Goal: Communication & Community: Answer question/provide support

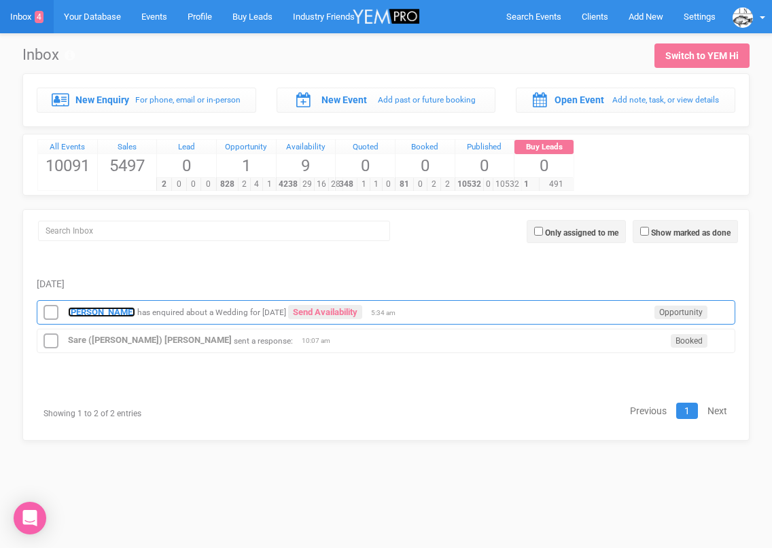
click at [90, 309] on strong "[PERSON_NAME]" at bounding box center [101, 312] width 67 height 10
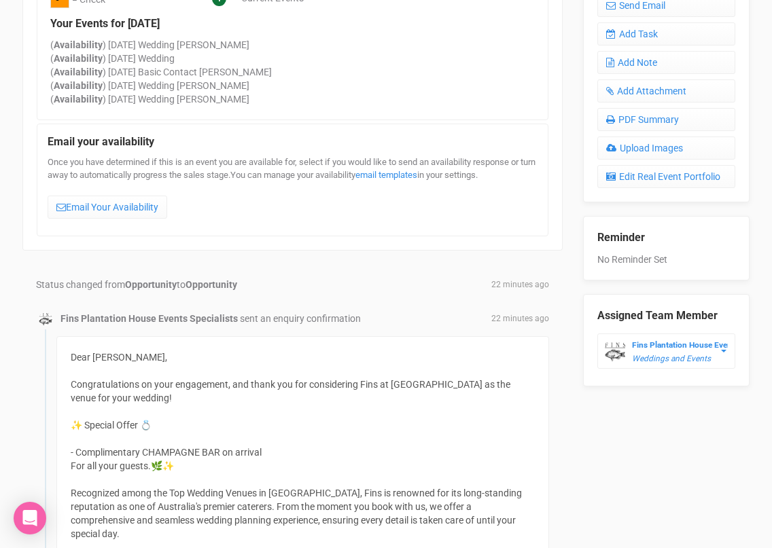
scroll to position [556, 0]
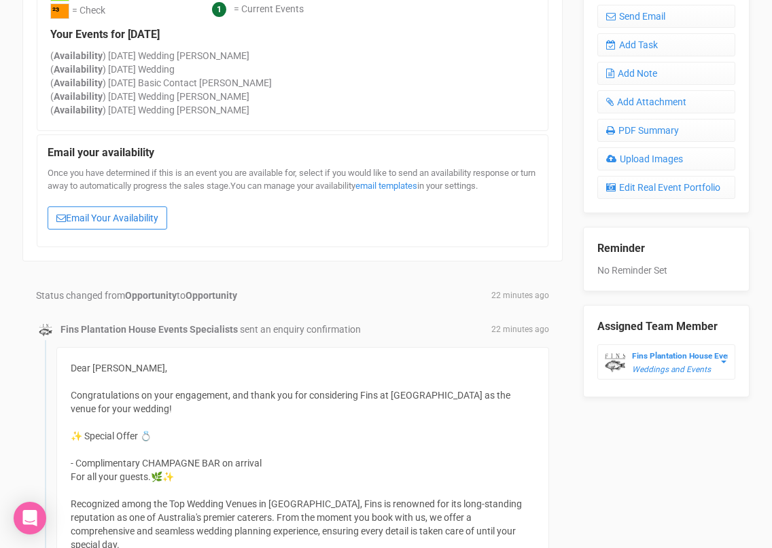
click at [124, 215] on link "Email Your Availability" at bounding box center [108, 218] width 120 height 23
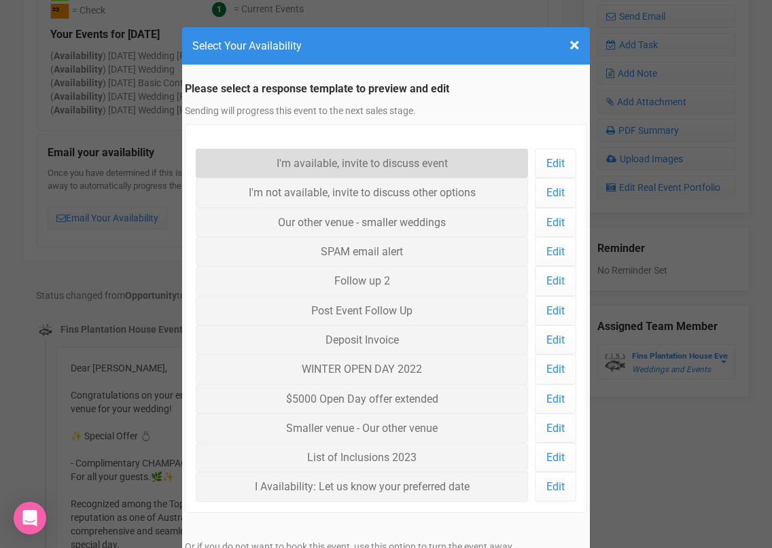
click at [250, 167] on link "I'm available, invite to discuss event" at bounding box center [362, 163] width 332 height 29
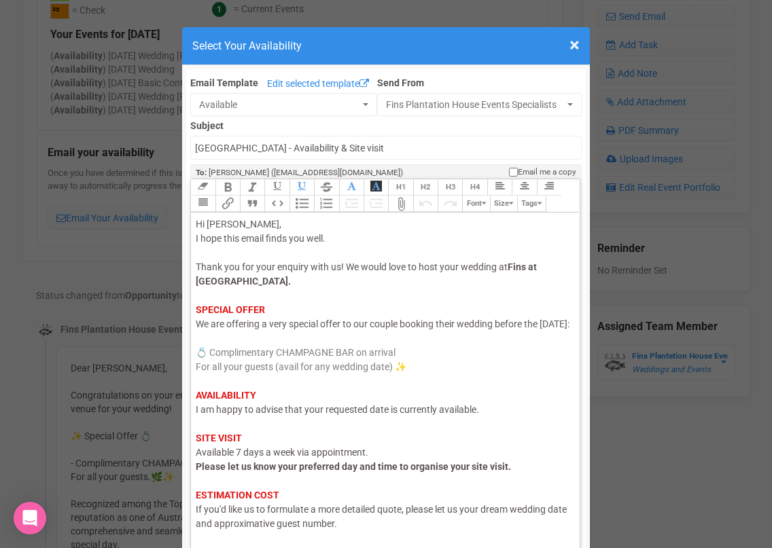
click at [235, 415] on span "I am happy to advise that your requested date is currently available." at bounding box center [337, 409] width 283 height 11
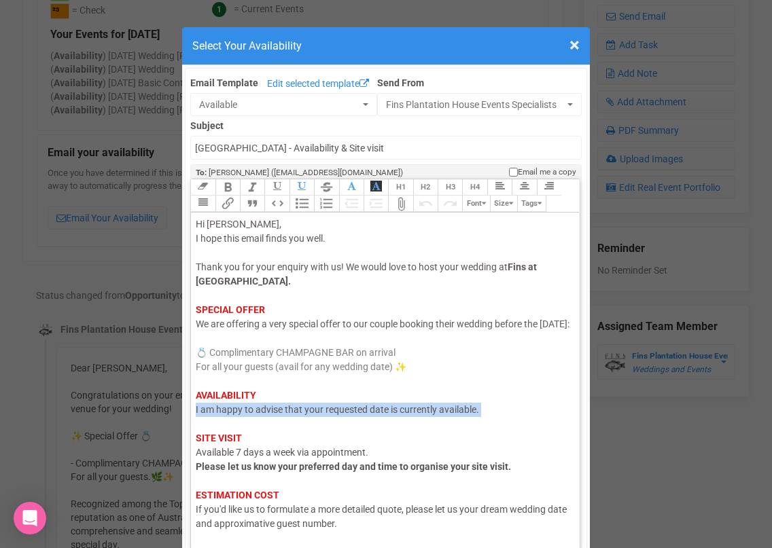
click at [235, 415] on span "I am happy to advise that your requested date is currently available." at bounding box center [337, 409] width 283 height 11
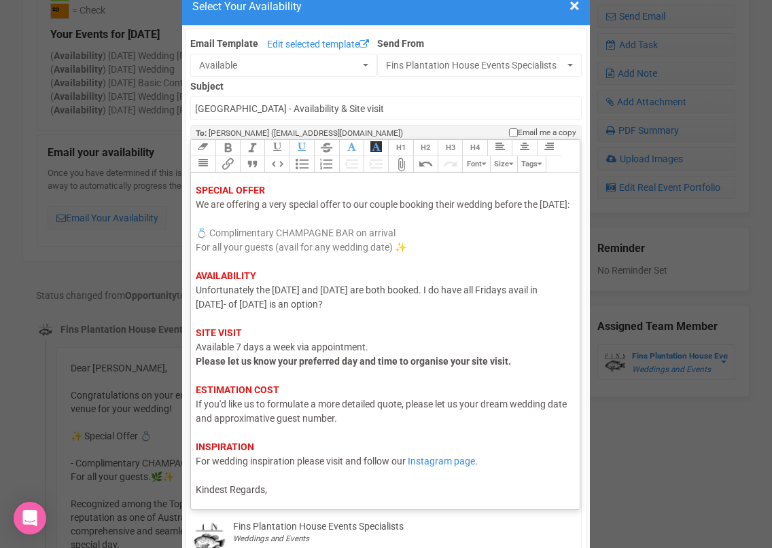
scroll to position [41, 0]
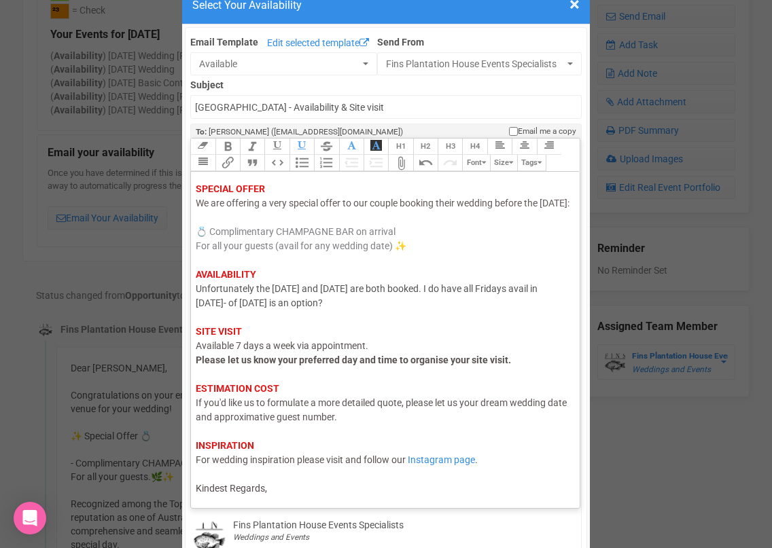
click at [278, 494] on div "Hi Kate, I hope this email finds you well. Thank you for your enquiry with us! …" at bounding box center [383, 296] width 374 height 400
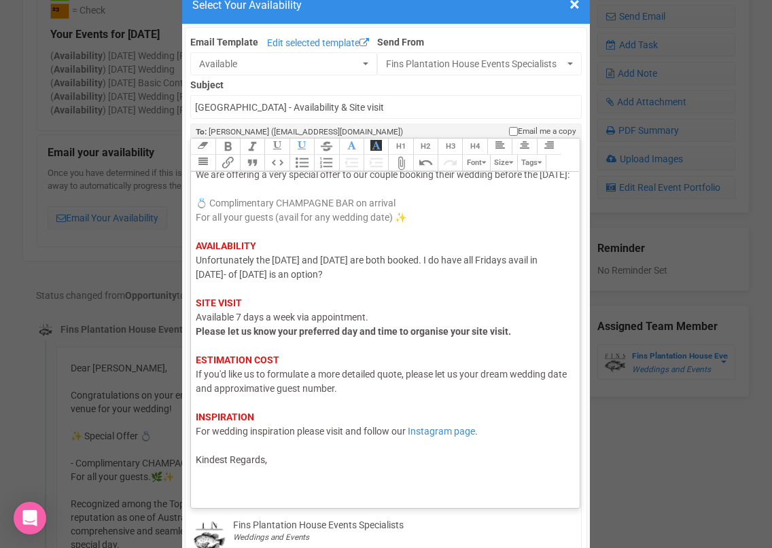
scroll to position [109, 0]
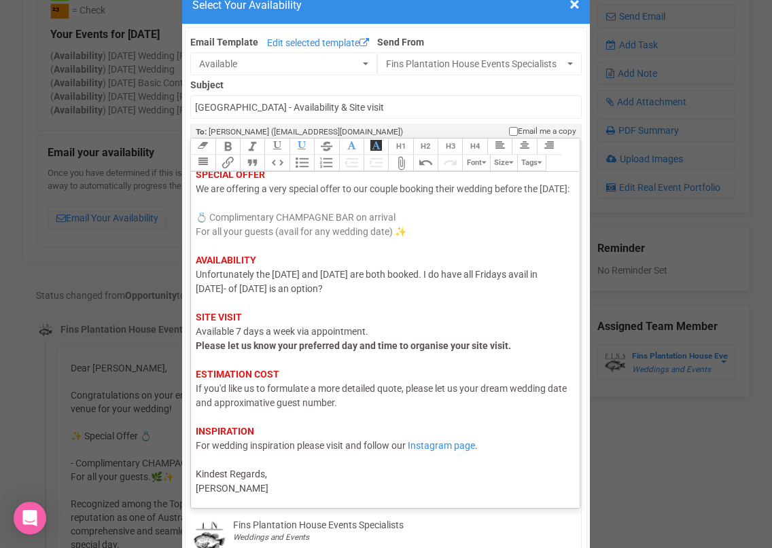
click at [362, 293] on div "Hi Kate, I hope this email finds you well. Thank you for your enquiry with us! …" at bounding box center [383, 289] width 374 height 414
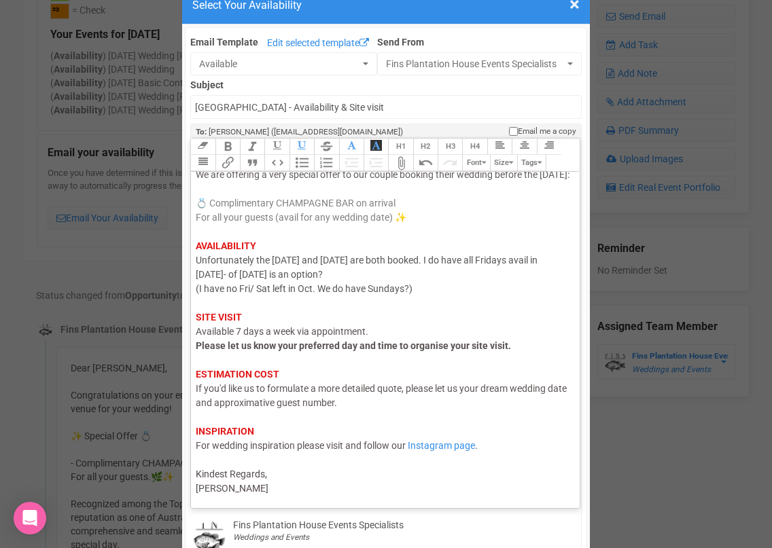
click at [370, 301] on div "Hi Kate, I hope this email finds you well. Thank you for your enquiry with us! …" at bounding box center [383, 282] width 374 height 428
type trix-editor "<div><span style="color: rgb(95, 88, 88);">Hi Kate,</span><br><span style="colo…"
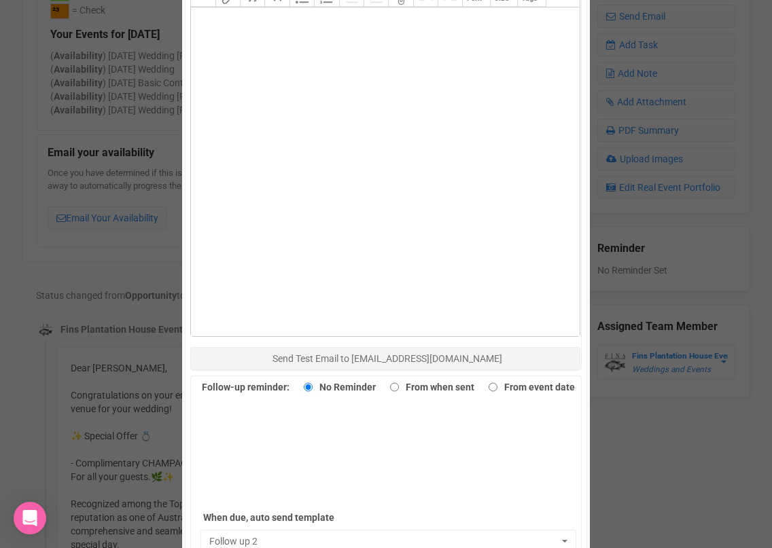
scroll to position [730, 0]
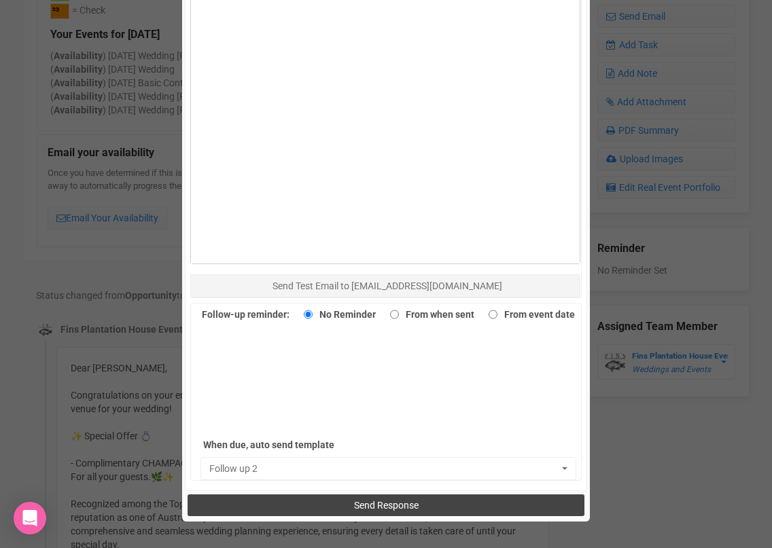
click at [344, 503] on button "Send Response" at bounding box center [386, 506] width 396 height 22
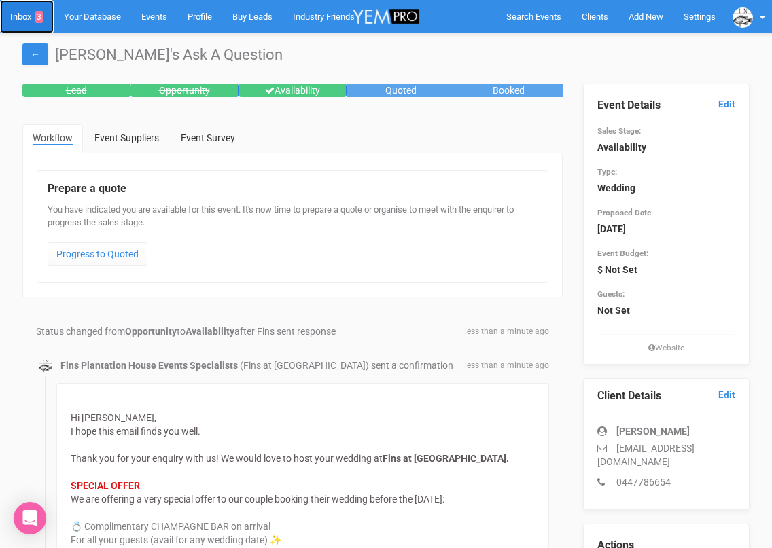
click at [29, 18] on link "Inbox 3" at bounding box center [27, 16] width 54 height 33
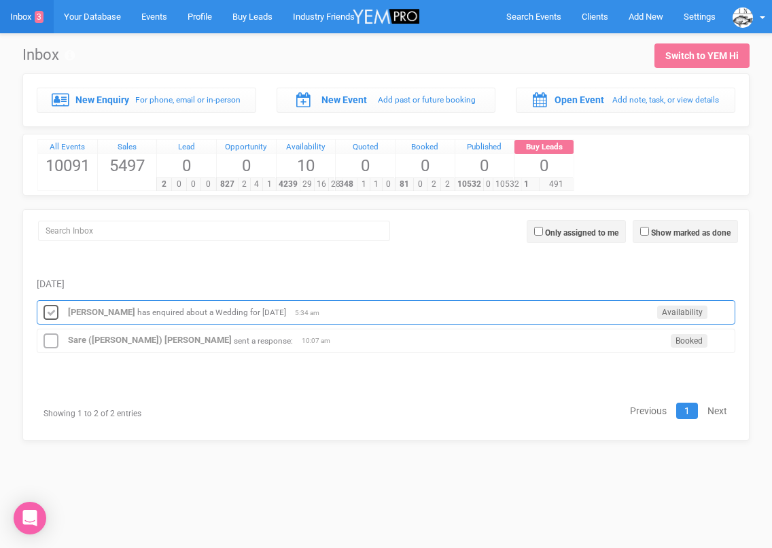
click at [54, 311] on icon at bounding box center [51, 313] width 20 height 18
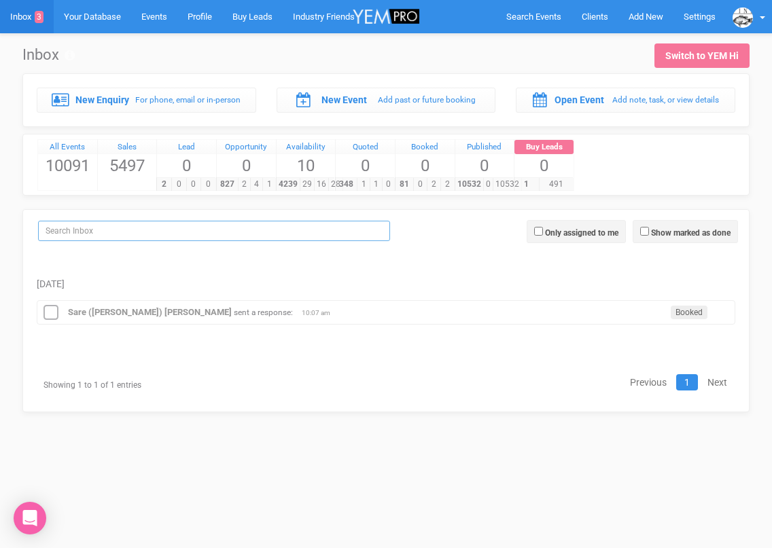
click at [179, 236] on input "search" at bounding box center [214, 231] width 352 height 20
paste input "[PERSON_NAME][EMAIL_ADDRESS][PERSON_NAME][PERSON_NAME][DOMAIN_NAME]"
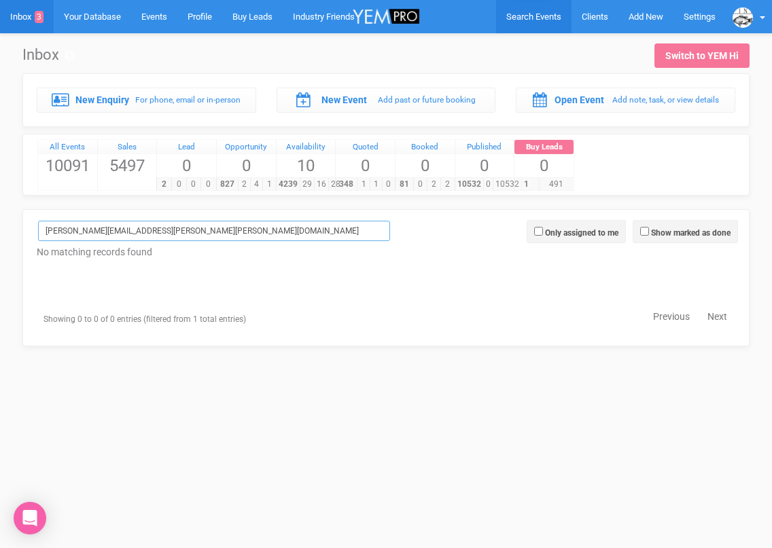
type input "[PERSON_NAME][EMAIL_ADDRESS][PERSON_NAME][PERSON_NAME][DOMAIN_NAME]"
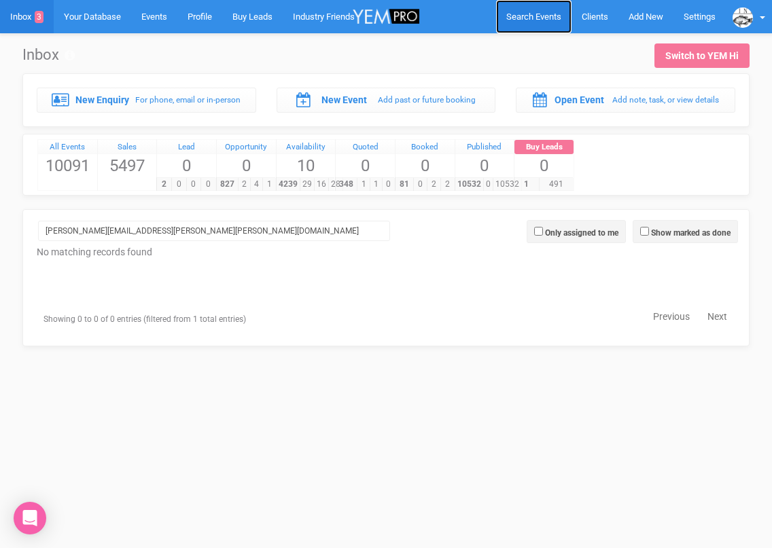
click at [514, 15] on span "Search Events" at bounding box center [533, 17] width 55 height 10
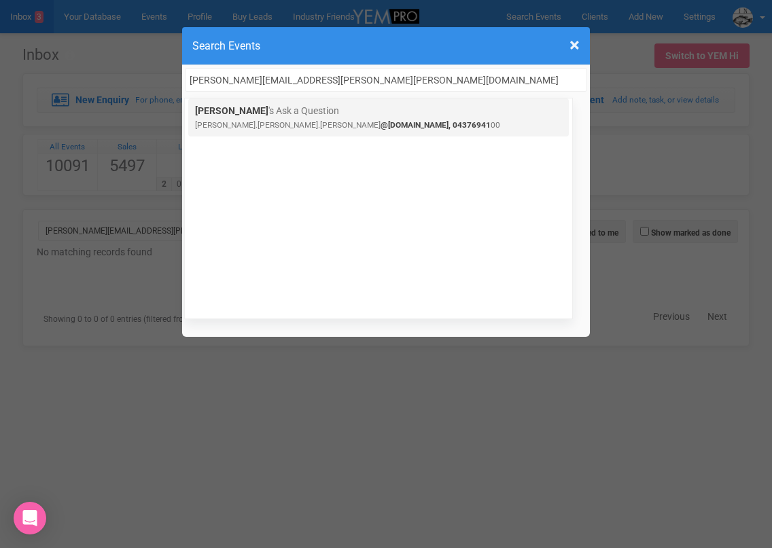
type input "[PERSON_NAME][EMAIL_ADDRESS][PERSON_NAME][PERSON_NAME][DOMAIN_NAME]"
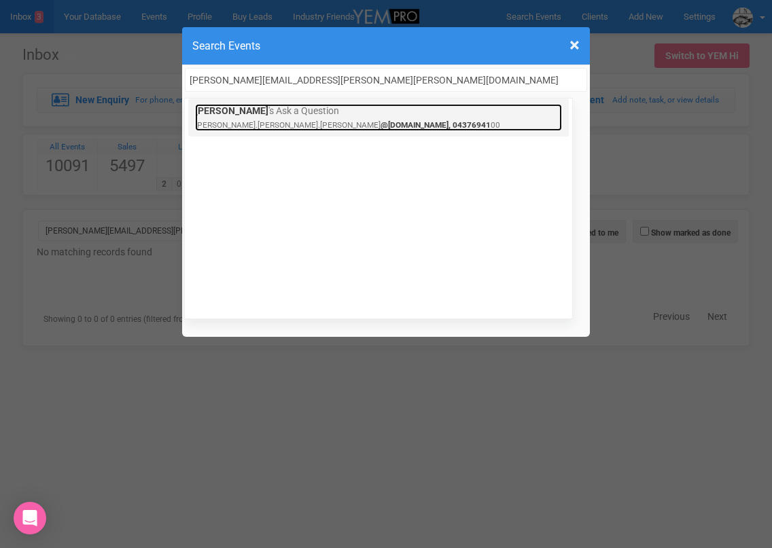
click at [263, 113] on link "Monica 's Ask a Question monica.leo.allen @gmail.com, 04376941 00" at bounding box center [378, 117] width 367 height 27
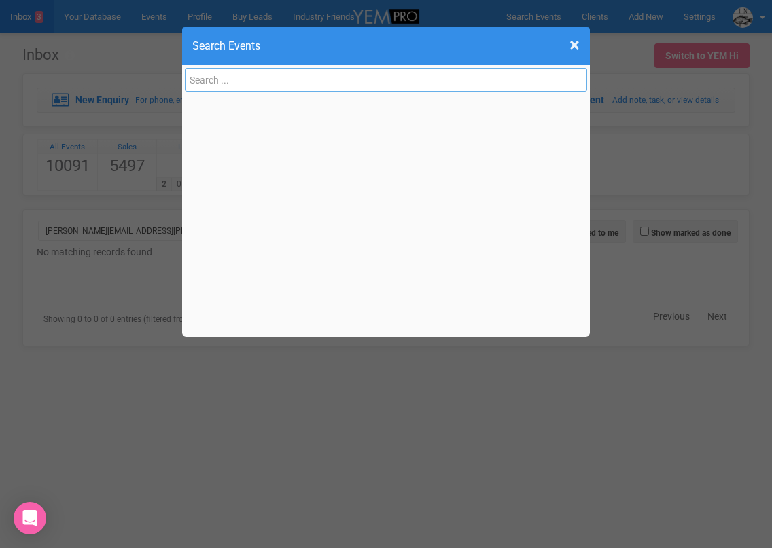
click at [190, 86] on input "text" at bounding box center [386, 80] width 402 height 24
paste input "chloegilbert8@gmail.com"
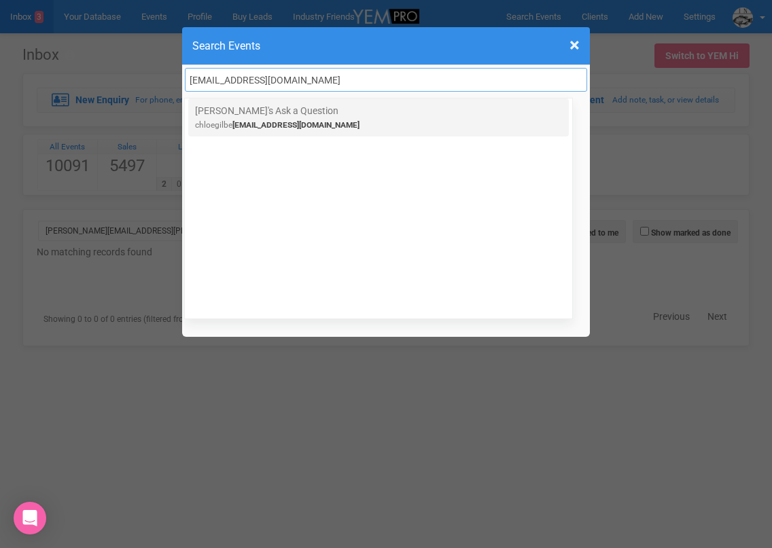
type input "chloegilbert8@gmail.com"
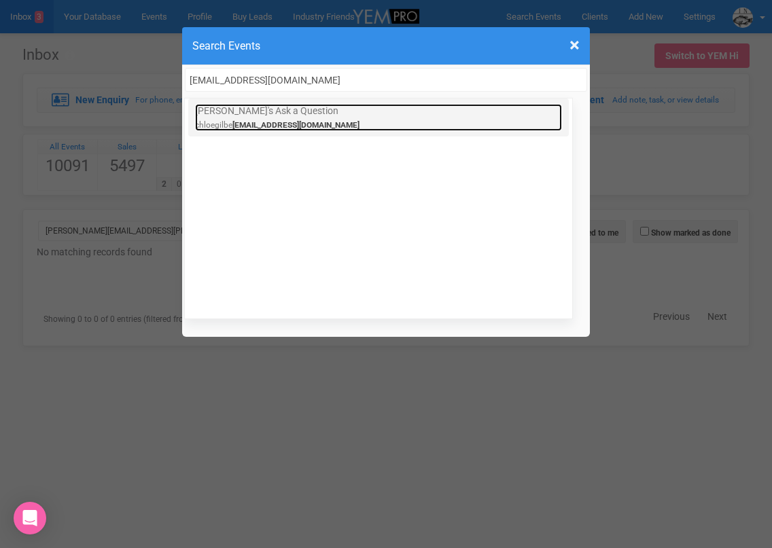
click at [213, 122] on small "chloegilbe rt8@gmail.com" at bounding box center [277, 125] width 164 height 10
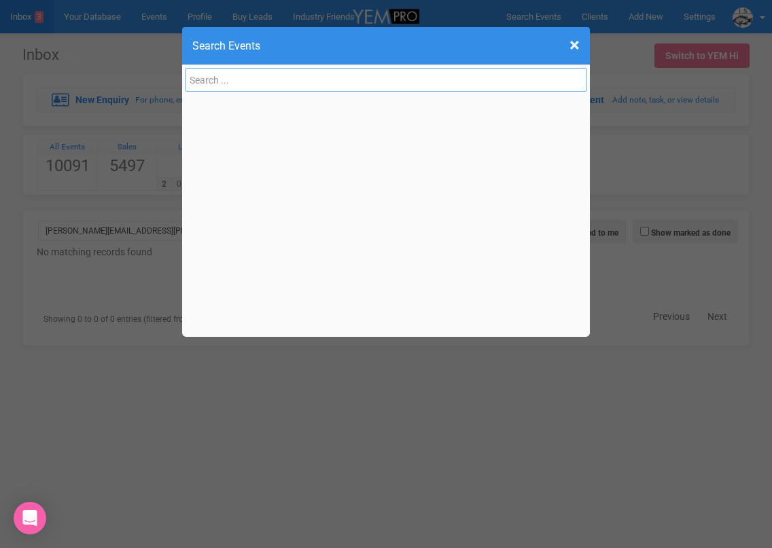
click at [275, 76] on input "text" at bounding box center [386, 80] width 402 height 24
paste input "chloegilbert8@gmail.com"
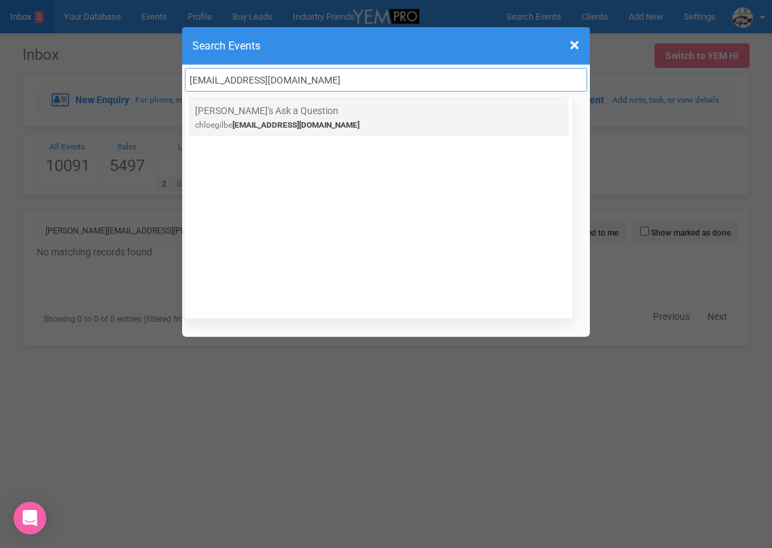
type input "chloegilbert8@gmail.com"
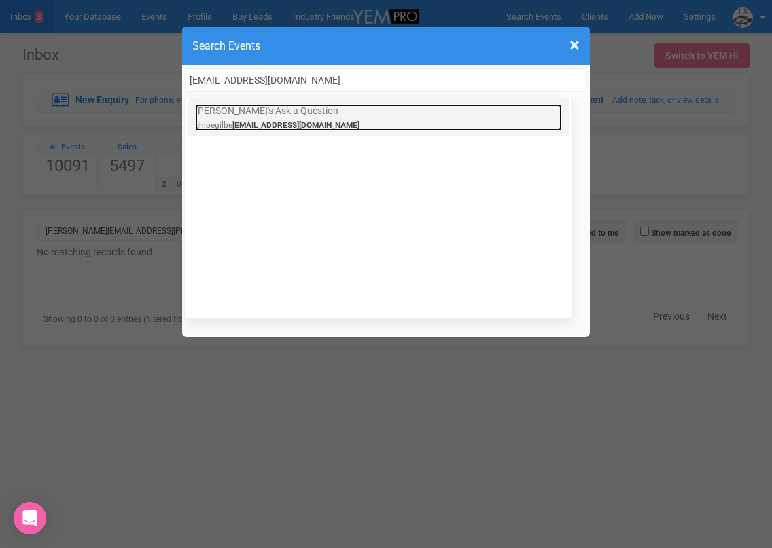
click at [264, 110] on link "Chloe's Ask a Question chloegilbe rt8@gmail.com" at bounding box center [378, 117] width 367 height 27
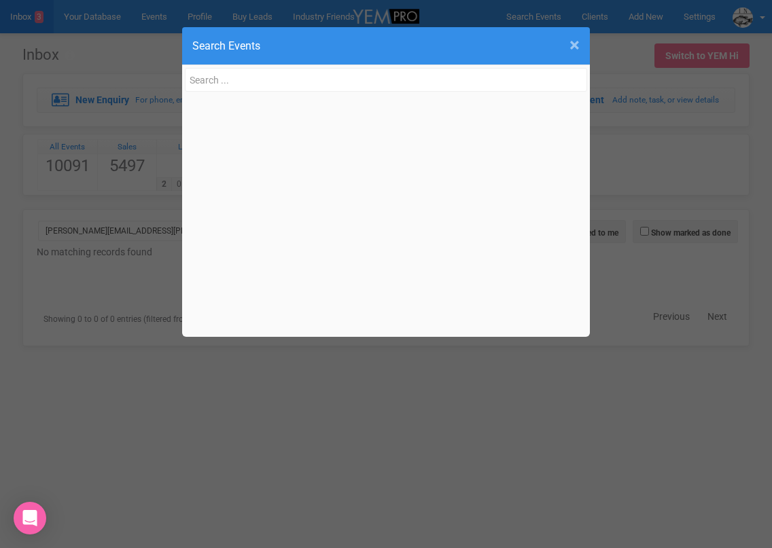
click at [577, 42] on span "×" at bounding box center [574, 45] width 10 height 22
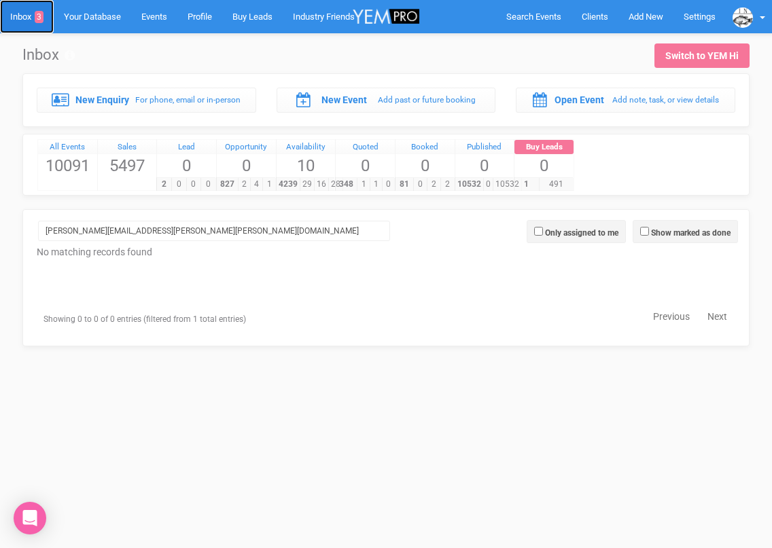
click at [27, 13] on link "Inbox 3" at bounding box center [27, 16] width 54 height 33
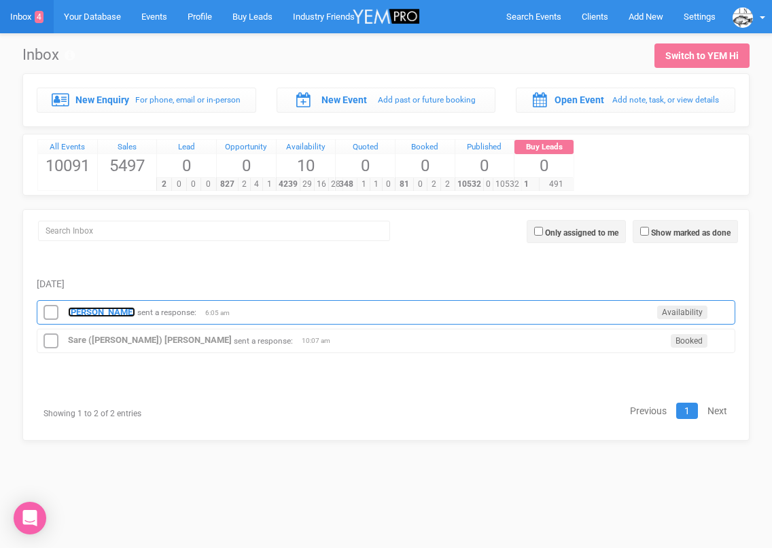
click at [101, 307] on strong "Kate Dann" at bounding box center [101, 312] width 67 height 10
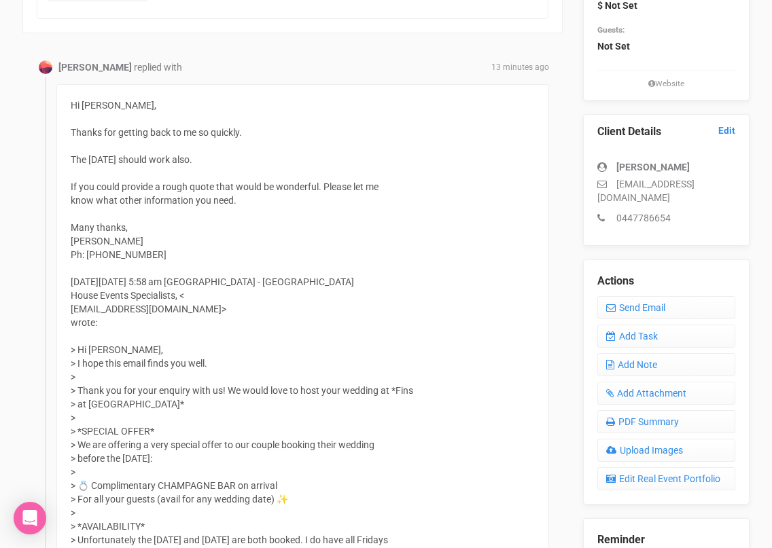
scroll to position [260, 0]
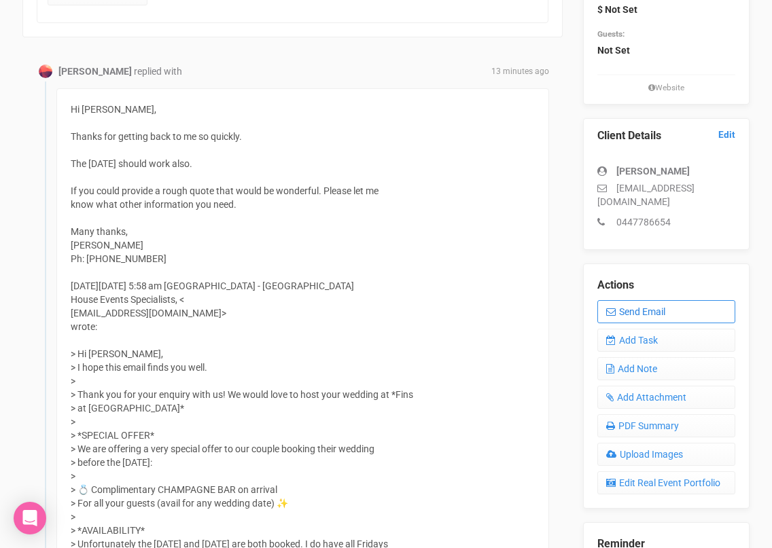
click at [620, 300] on link "Send Email" at bounding box center [666, 311] width 138 height 23
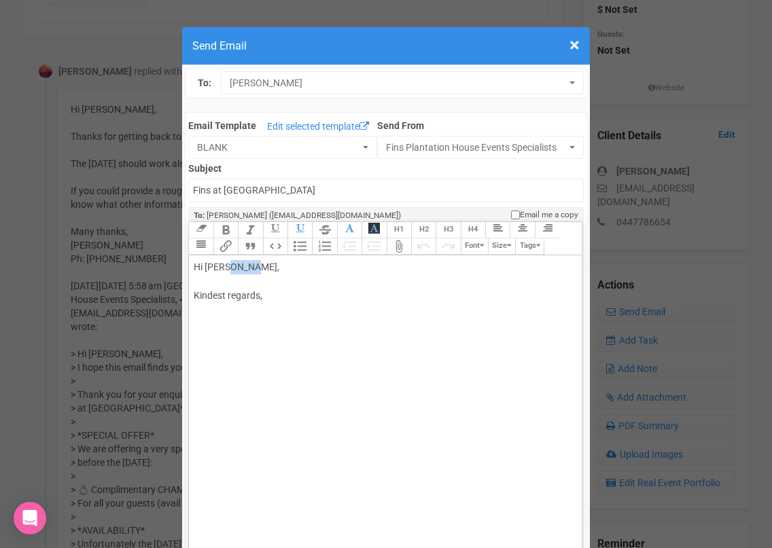
drag, startPoint x: 228, startPoint y: 266, endPoint x: 267, endPoint y: 268, distance: 38.8
click at [267, 268] on div "Hi Kate Dann, Kindest regards," at bounding box center [383, 295] width 378 height 71
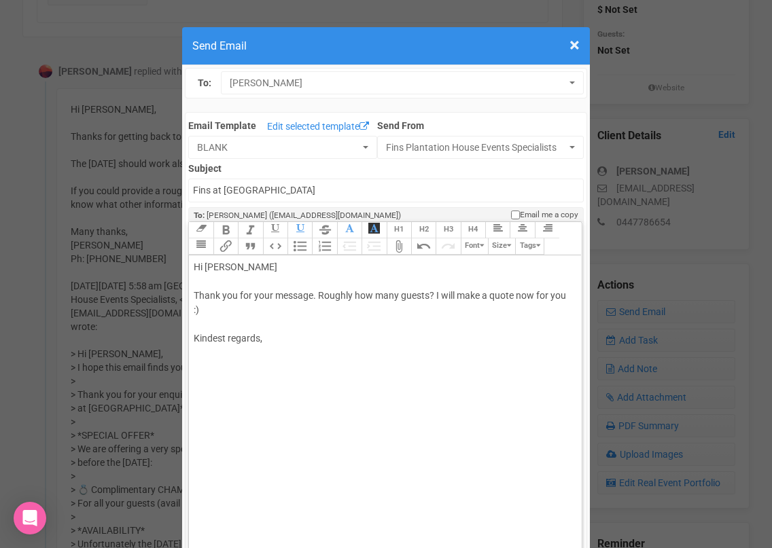
click at [224, 349] on div "Hi Kate Thank you for your message. Roughly how many guests? I will make a quot…" at bounding box center [383, 317] width 378 height 114
type trix-editor "<div>Hi Kate&nbsp;<br><br>Thank you for your message. Roughly how many guests? …"
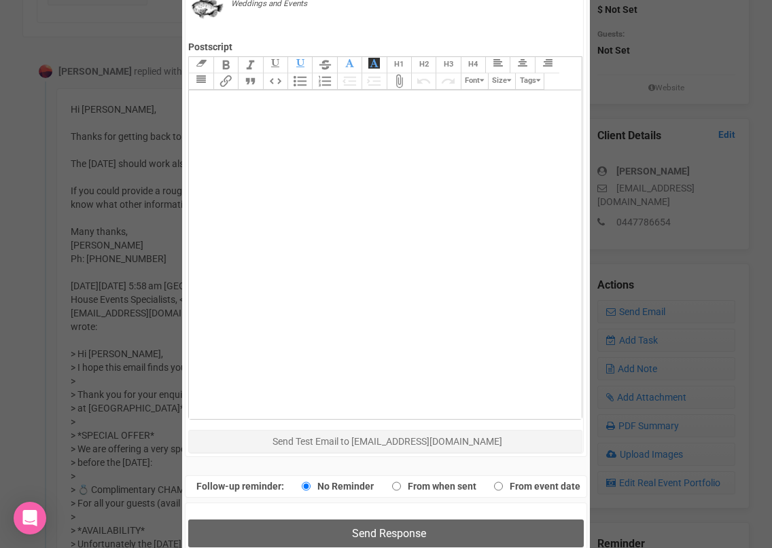
scroll to position [886, 0]
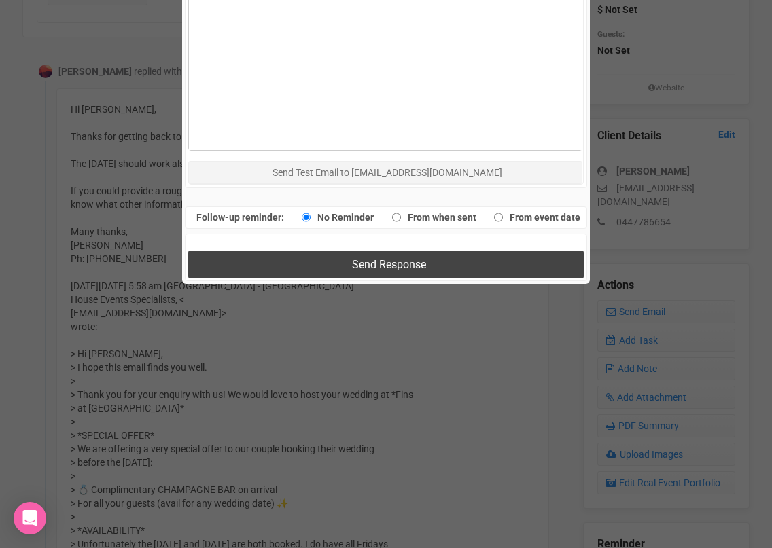
click at [308, 266] on button "Send Response" at bounding box center [385, 265] width 395 height 28
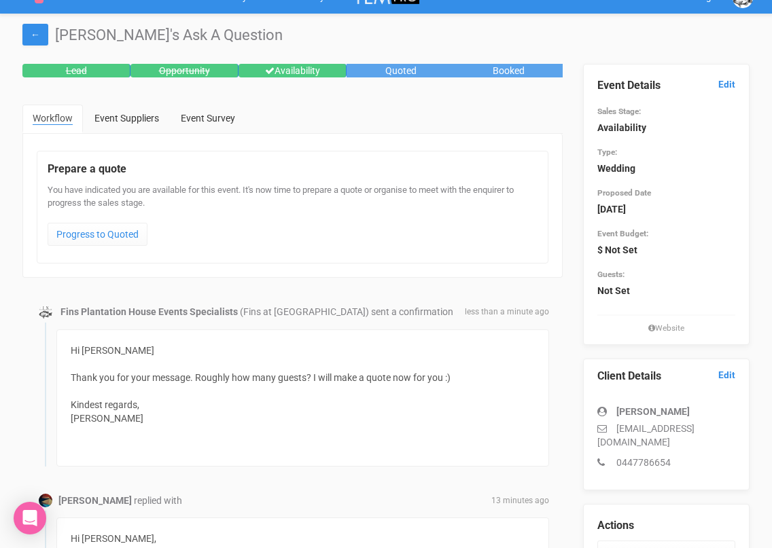
scroll to position [0, 0]
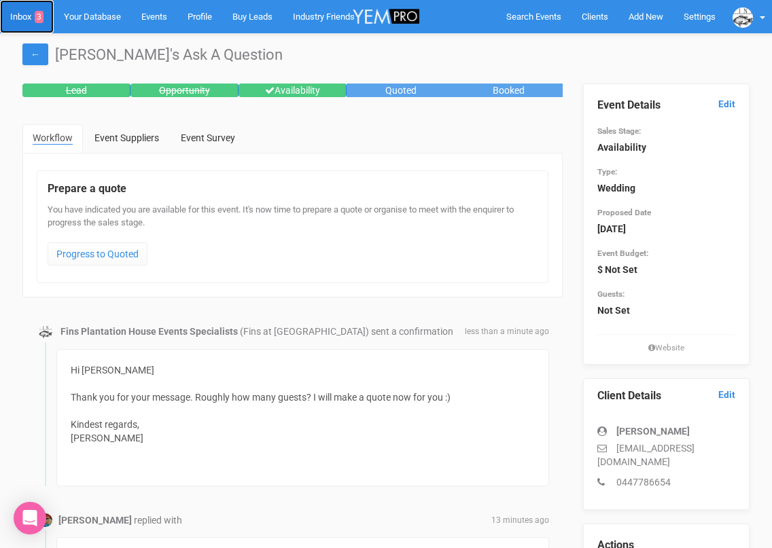
click at [27, 12] on link "Inbox 3" at bounding box center [27, 16] width 54 height 33
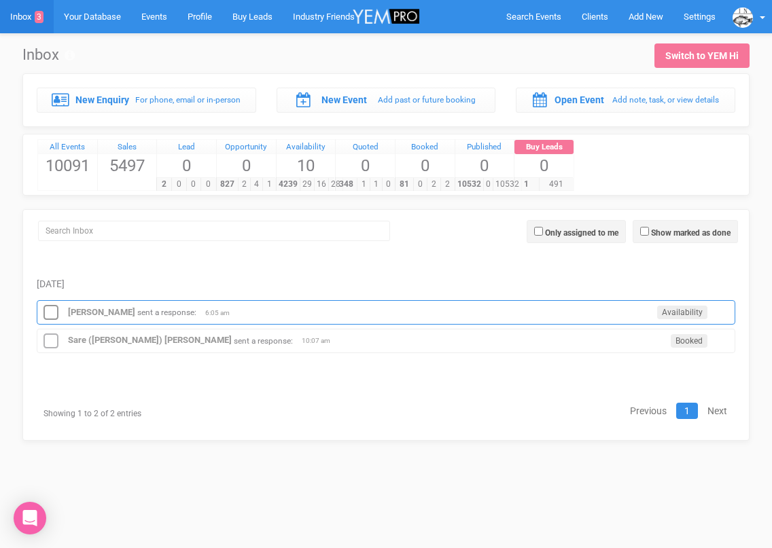
click at [37, 316] on div "Kate Dann sent a response: Availability 6:05 am" at bounding box center [386, 312] width 699 height 24
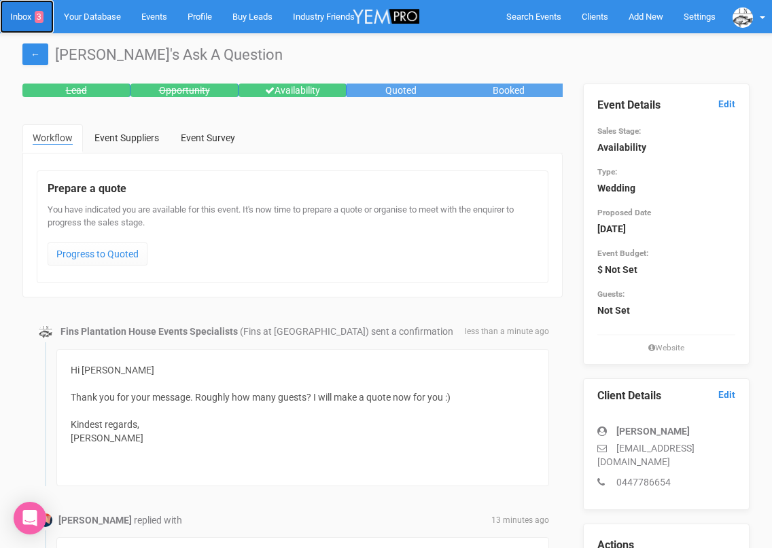
click at [27, 20] on link "Inbox 3" at bounding box center [27, 16] width 54 height 33
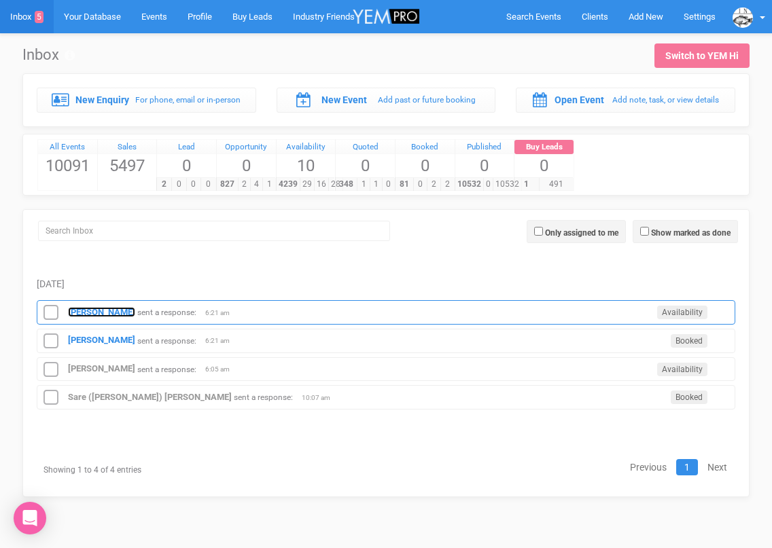
click at [96, 309] on strong "Kate Dann" at bounding box center [101, 312] width 67 height 10
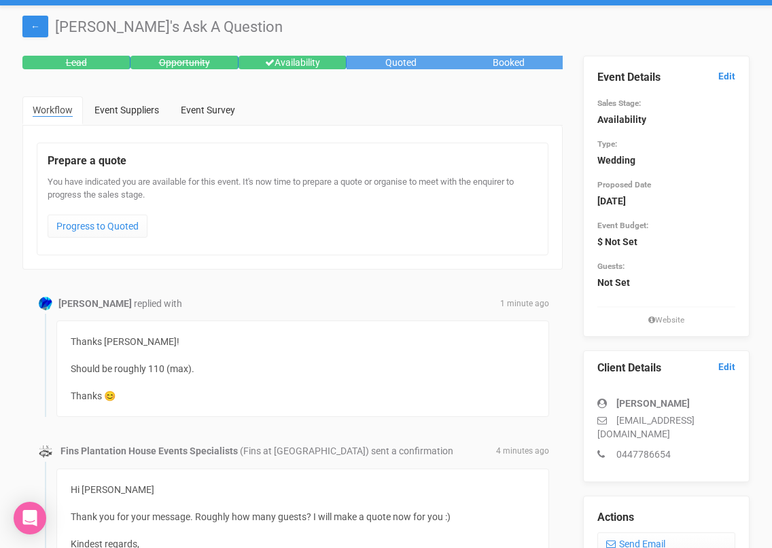
scroll to position [35, 0]
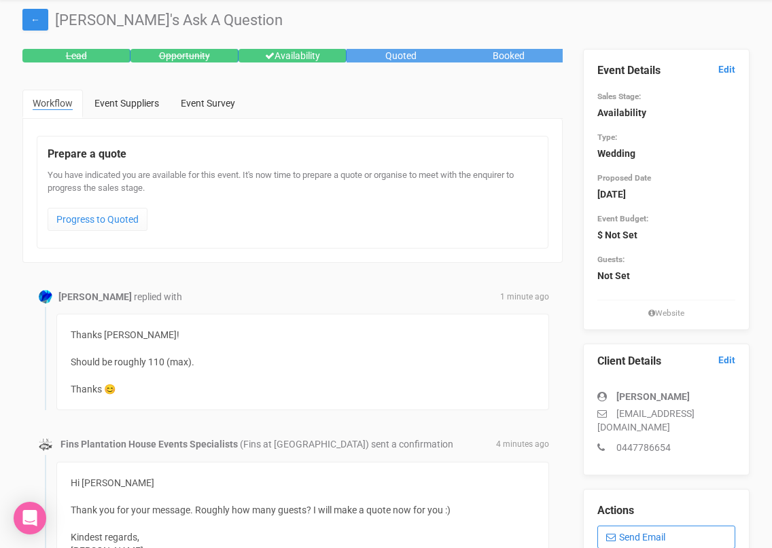
click at [623, 526] on link "Send Email" at bounding box center [666, 537] width 138 height 23
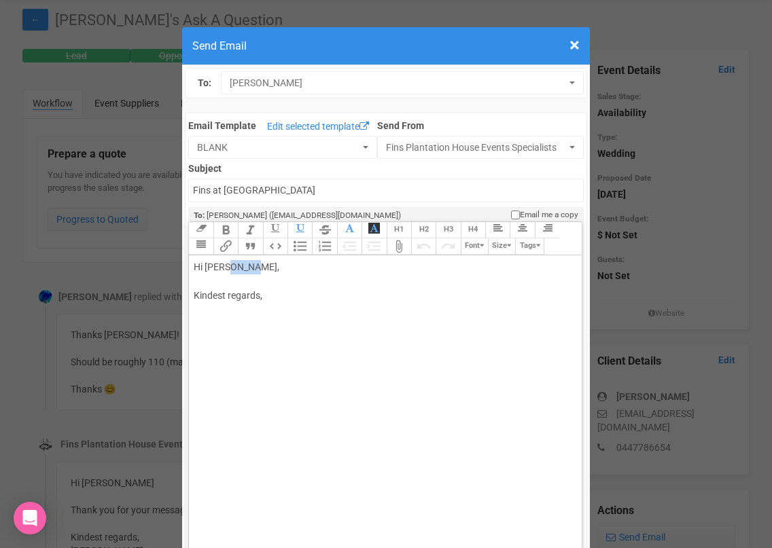
drag, startPoint x: 228, startPoint y: 269, endPoint x: 280, endPoint y: 270, distance: 51.7
click at [280, 270] on div "Hi Kate Dann, Kindest regards," at bounding box center [383, 295] width 378 height 71
click at [284, 320] on div "Hi Kate Thanks for the update. Please see attached. It is helpful to Kindest re…" at bounding box center [383, 324] width 378 height 128
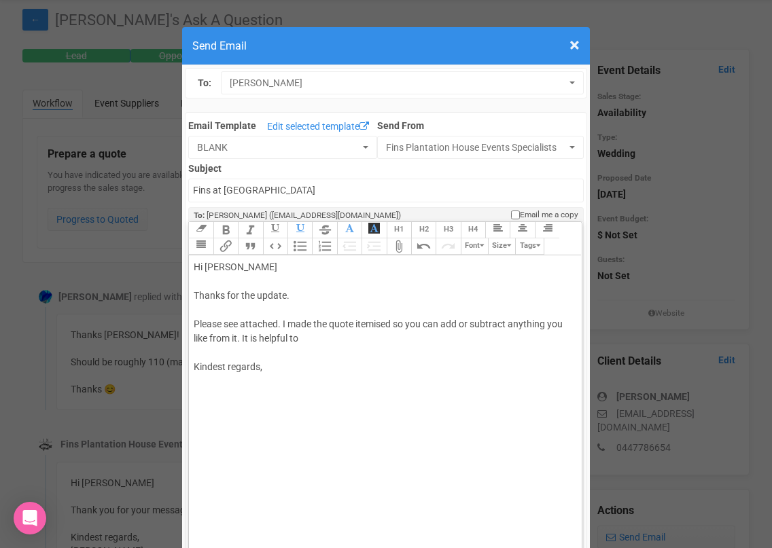
click at [310, 336] on div "Hi Kate Thanks for the update. Please see attached. I made the quote itemised s…" at bounding box center [383, 331] width 378 height 143
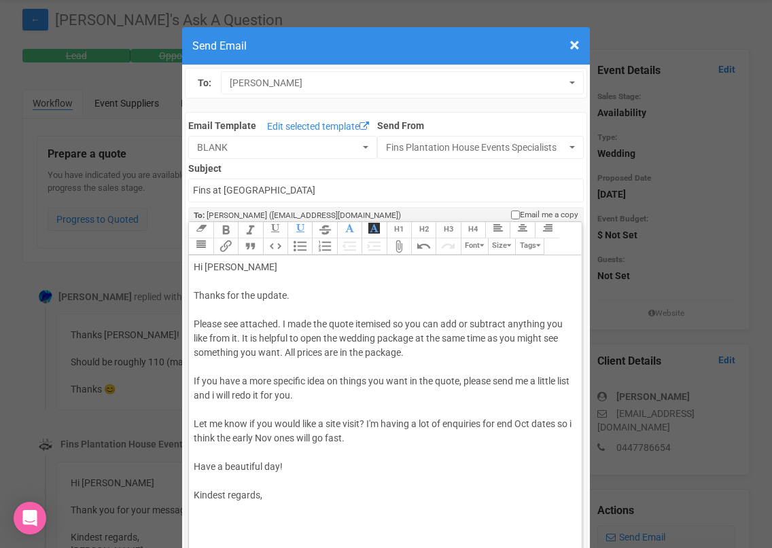
click at [281, 508] on div "Hi Kate Thanks for the update. Please see attached. I made the quote itemised s…" at bounding box center [383, 395] width 378 height 271
click at [277, 325] on div "Hi Kate Thanks for the update. Please see attached. I made the quote itemised s…" at bounding box center [383, 395] width 378 height 271
type trix-editor "<div>Hi Kate&nbsp;<br><br>Thanks for the update.<br><br>Please see attached quo…"
click at [342, 353] on div "Hi Kate Thanks for the update. Please see attached quote. I made the quote item…" at bounding box center [383, 395] width 378 height 271
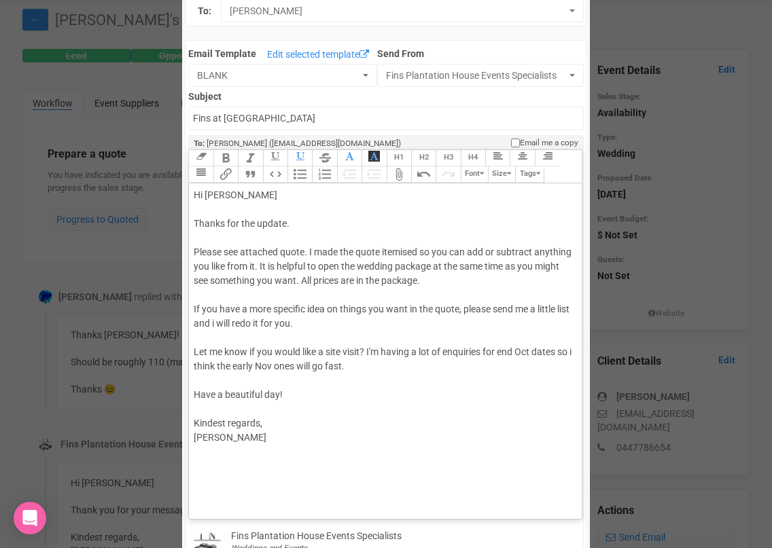
scroll to position [76, 0]
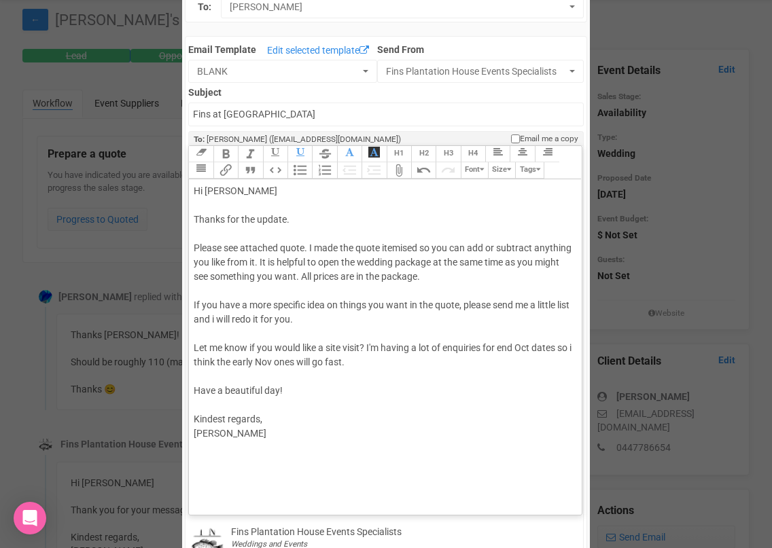
click at [300, 475] on trix-editor "Hi Kate Thanks for the update. Please see attached quote. I made the quote item…" at bounding box center [385, 343] width 392 height 329
click at [212, 173] on trix-toolbar "Link Unlink Bold Italic Strikethrough H1 H2 H3 H4 Link Quote Code Bullets Numbe…" at bounding box center [384, 162] width 392 height 33
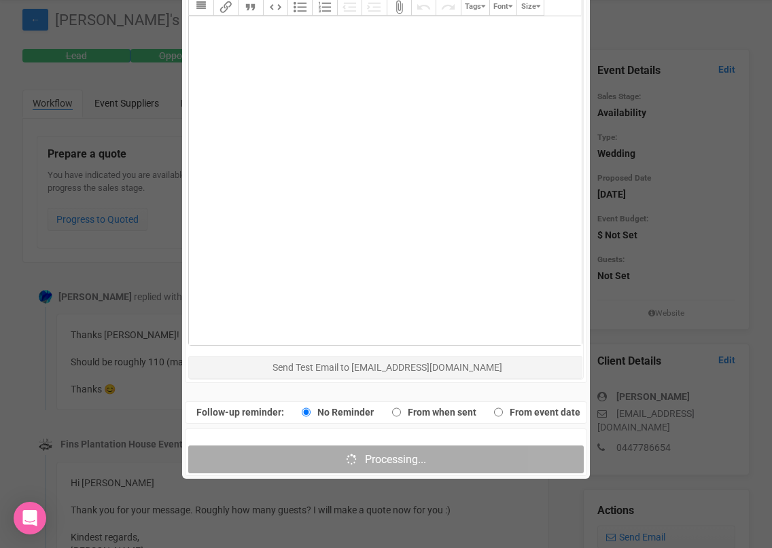
scroll to position [904, 0]
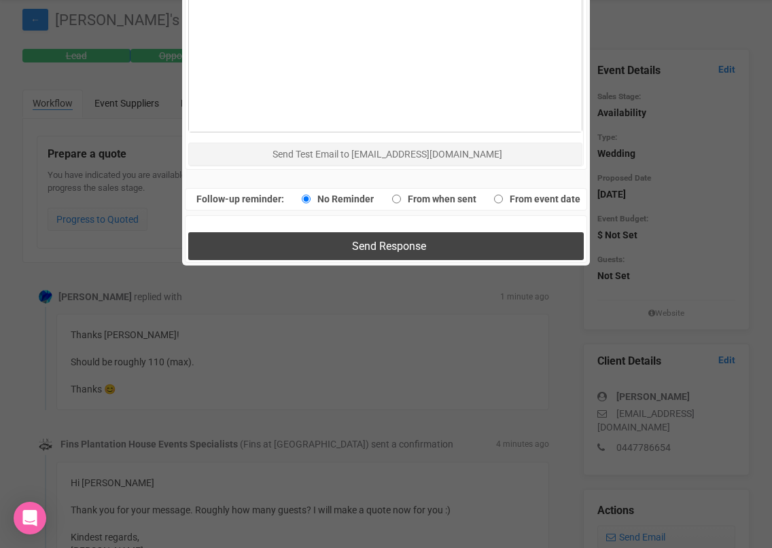
click at [514, 247] on button "Send Response" at bounding box center [385, 246] width 395 height 28
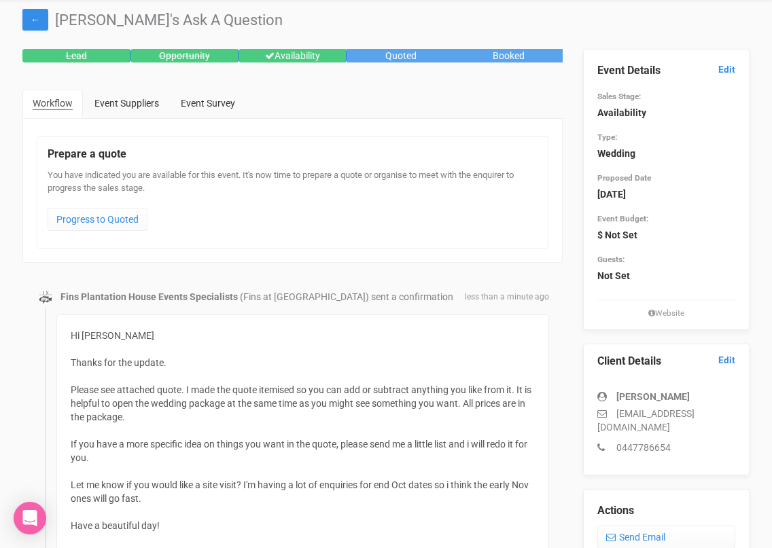
scroll to position [0, 0]
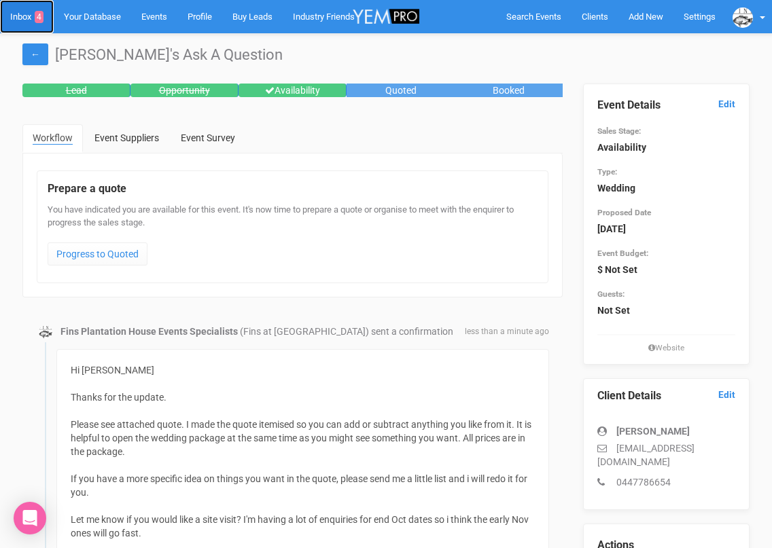
click at [18, 18] on link "Inbox 4" at bounding box center [27, 16] width 54 height 33
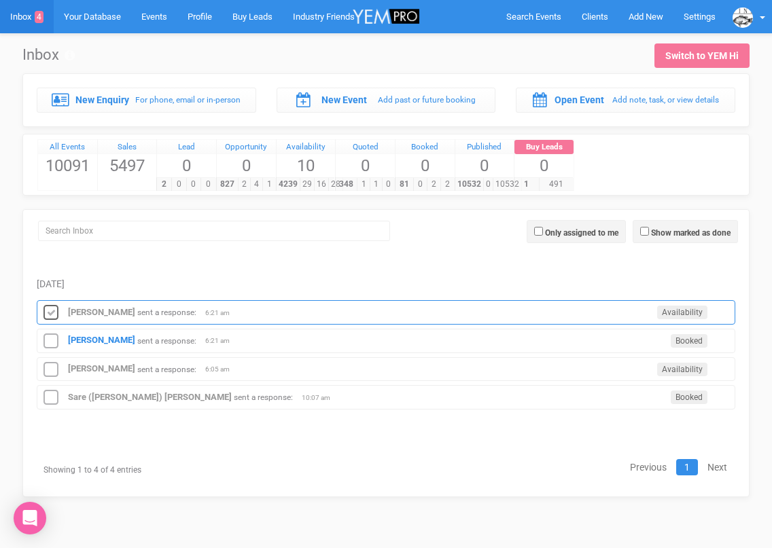
click at [54, 306] on icon at bounding box center [51, 313] width 20 height 18
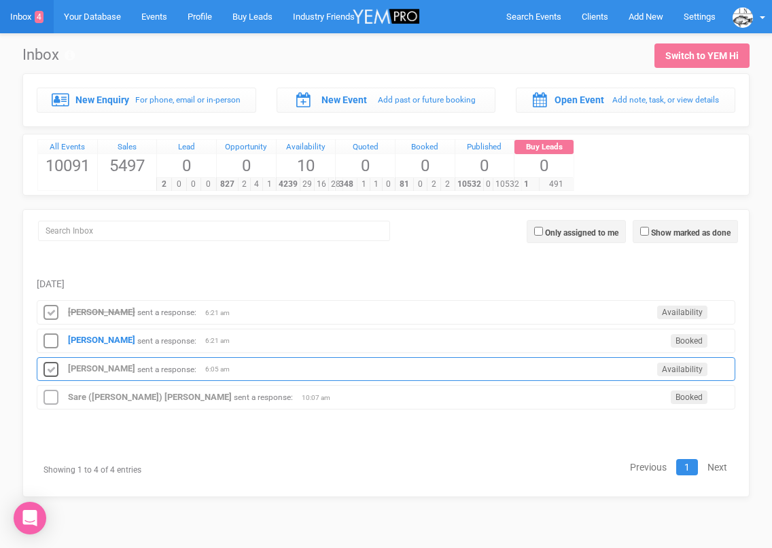
click at [52, 370] on icon at bounding box center [51, 371] width 20 height 18
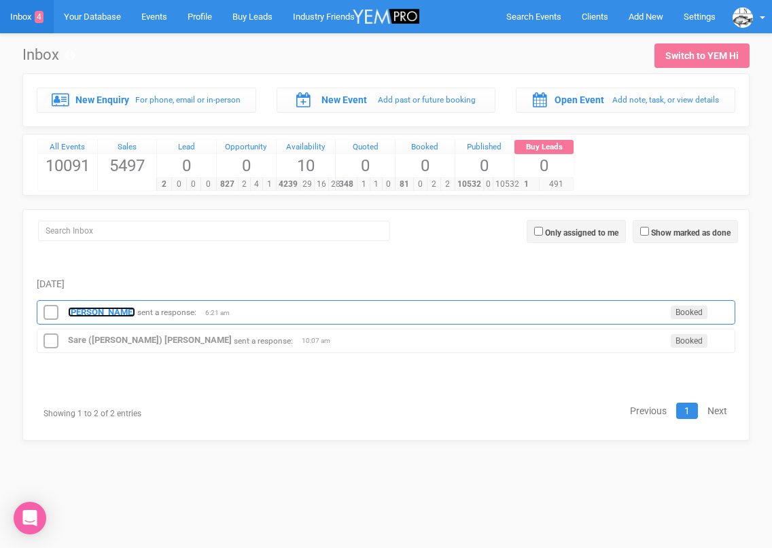
click at [86, 314] on strong "[PERSON_NAME]" at bounding box center [101, 312] width 67 height 10
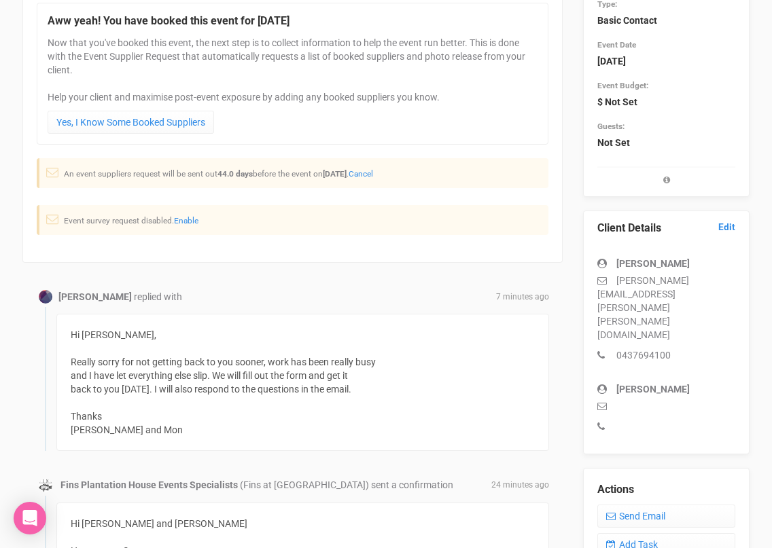
scroll to position [169, 0]
click at [626, 504] on link "Send Email" at bounding box center [666, 515] width 138 height 23
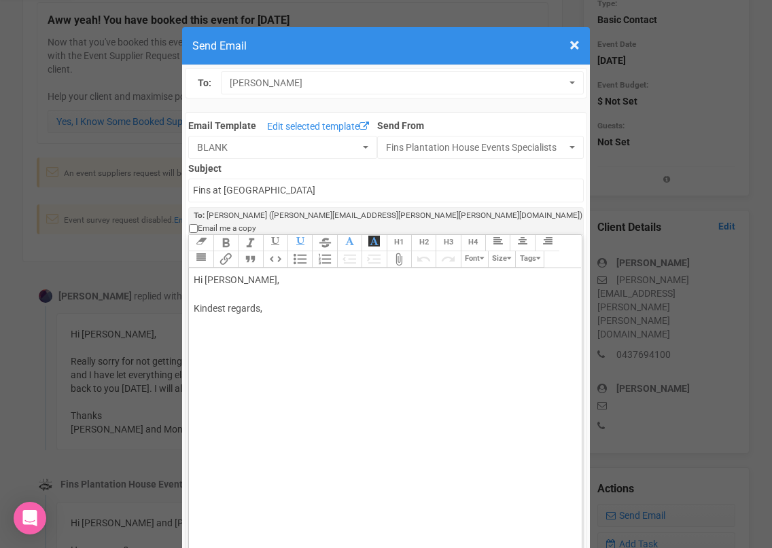
click at [209, 273] on div "Hi [PERSON_NAME], Kindest regards," at bounding box center [383, 308] width 378 height 71
click at [281, 273] on div "Hi Leo and Monica, Kindest regards," at bounding box center [383, 308] width 378 height 71
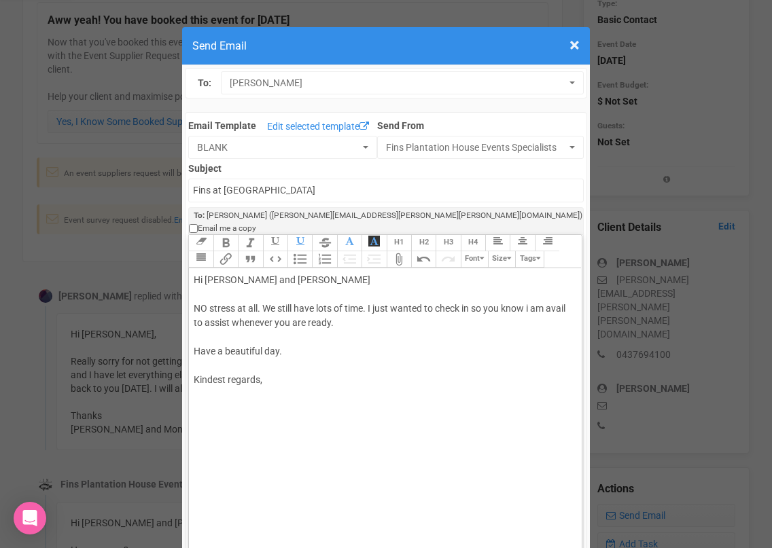
click at [259, 378] on div "Hi Leo and Mon NO stress at all. We still have lots of time. I just wanted to c…" at bounding box center [383, 344] width 378 height 143
type trix-editor "<div>Hi Leo and Mon<br><br>NO stress at all. We still have lots of time. I just…"
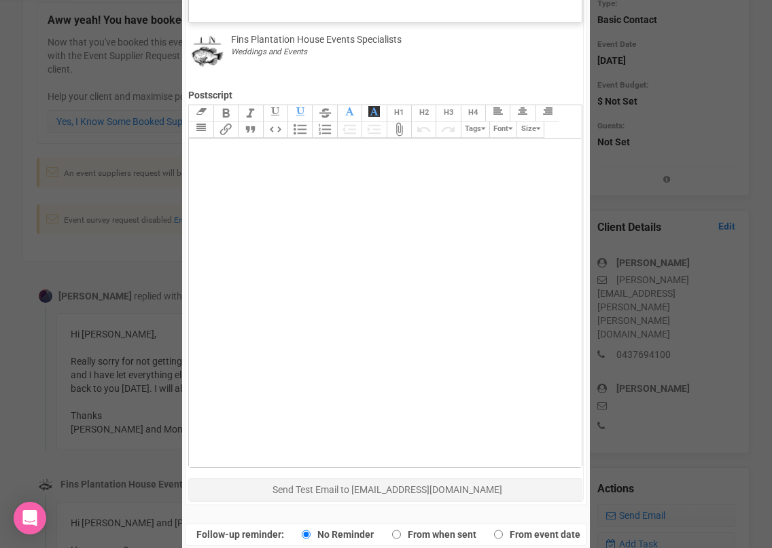
scroll to position [628, 0]
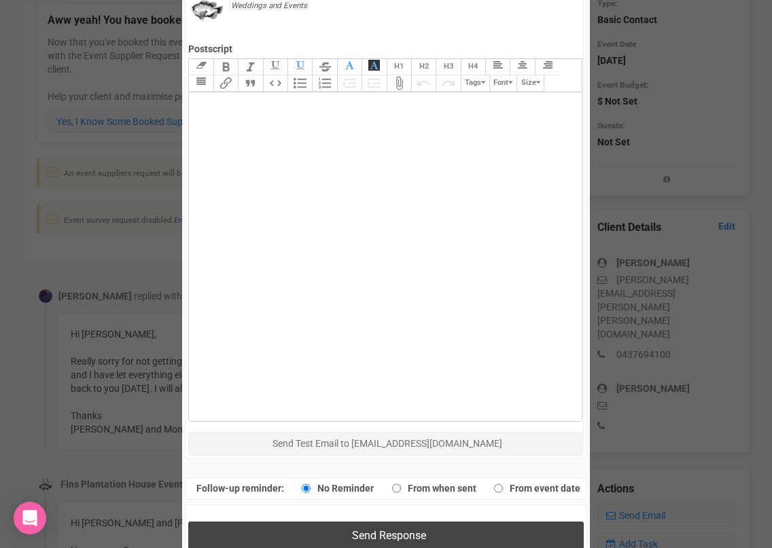
click at [251, 525] on button "Send Response" at bounding box center [385, 536] width 395 height 28
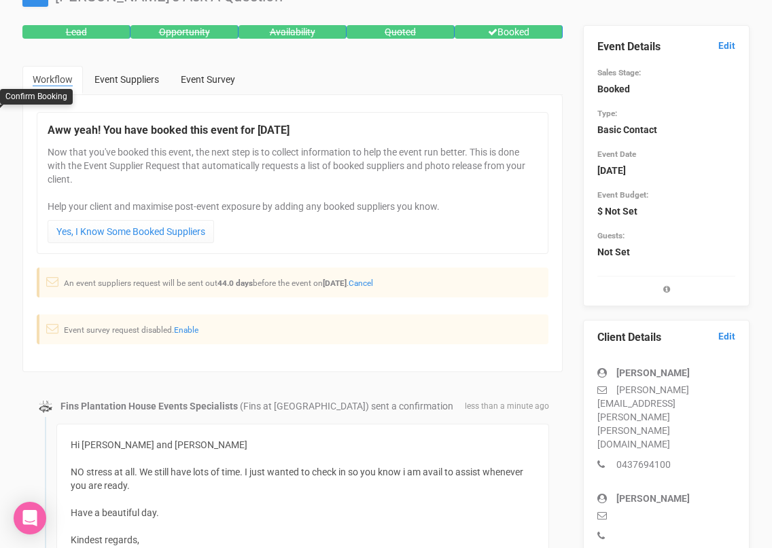
scroll to position [0, 0]
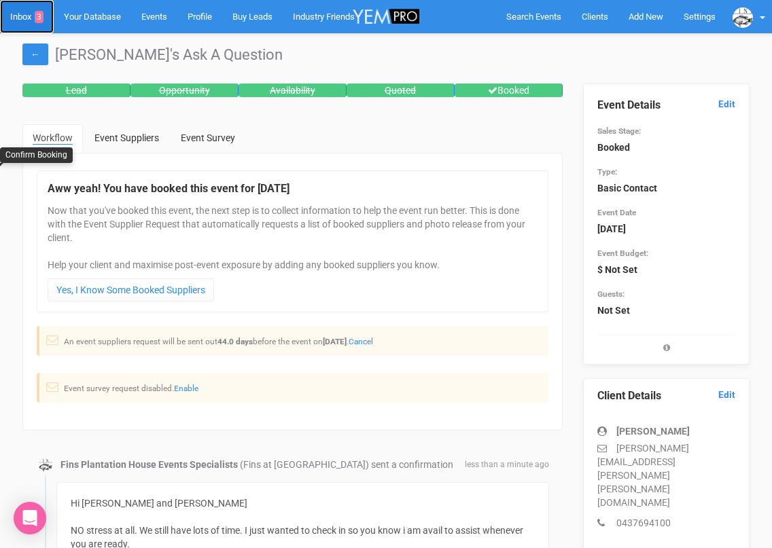
click at [22, 14] on link "Inbox 3" at bounding box center [27, 16] width 54 height 33
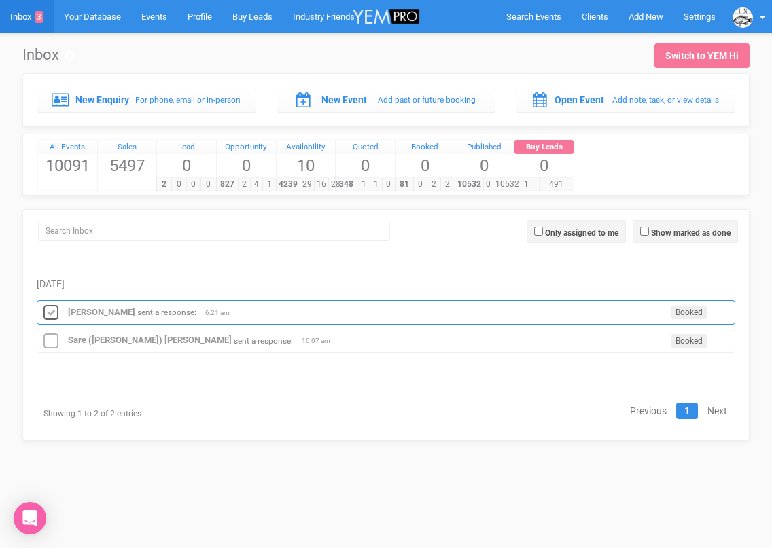
click at [50, 309] on icon at bounding box center [51, 313] width 20 height 18
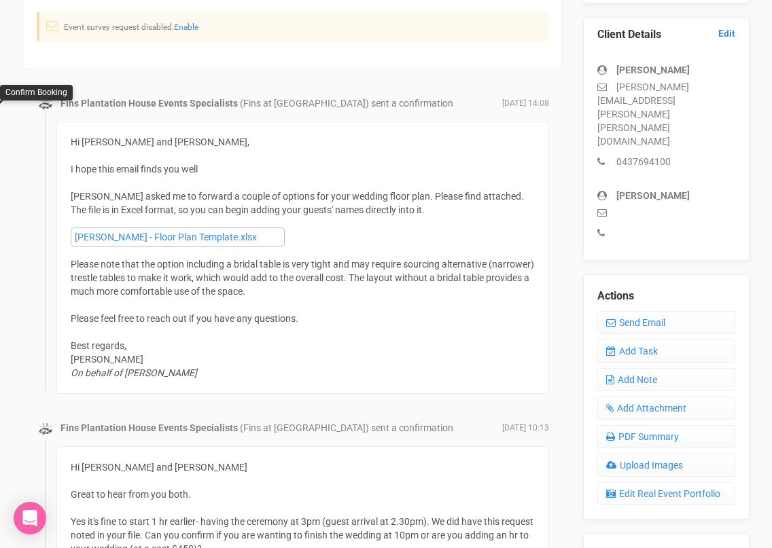
scroll to position [193, 0]
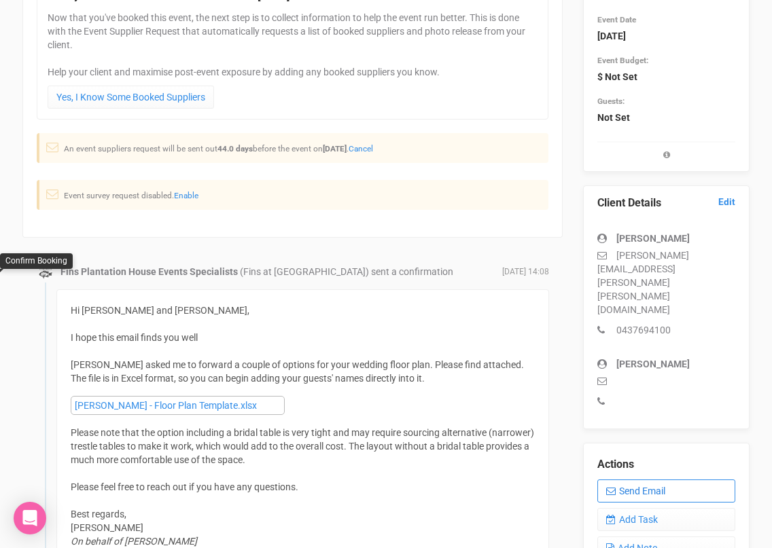
click at [630, 480] on link "Send Email" at bounding box center [666, 491] width 138 height 23
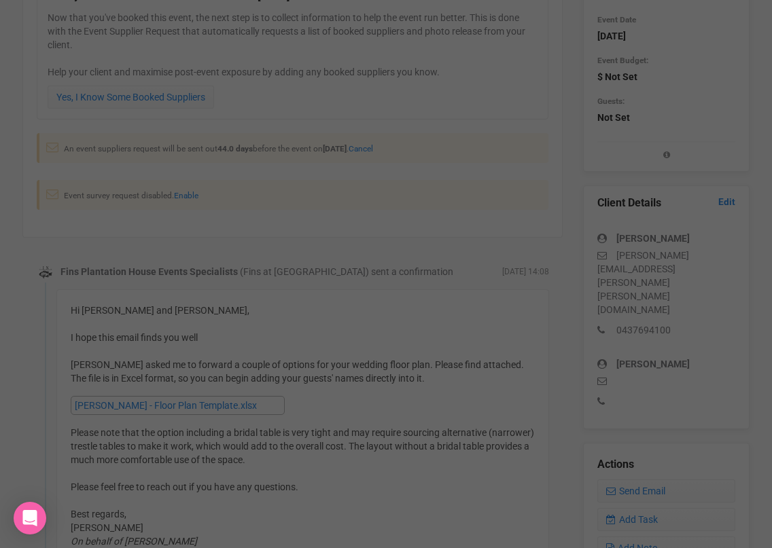
click at [532, 436] on div at bounding box center [386, 274] width 772 height 548
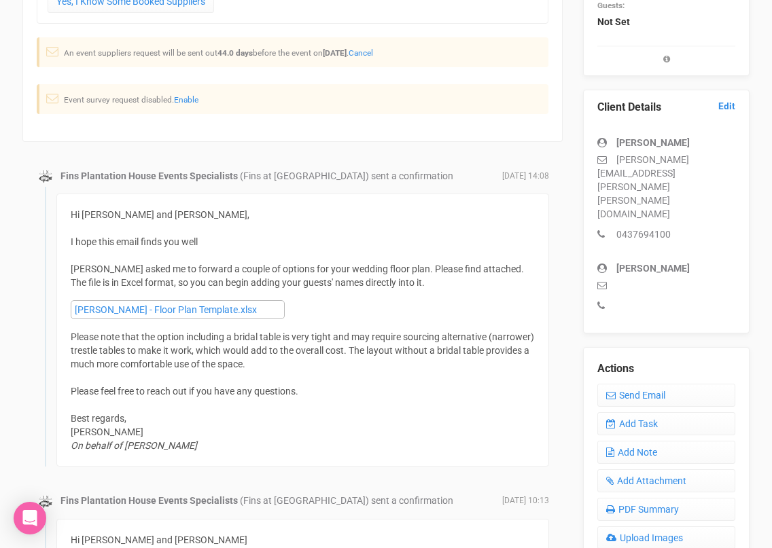
scroll to position [286, 0]
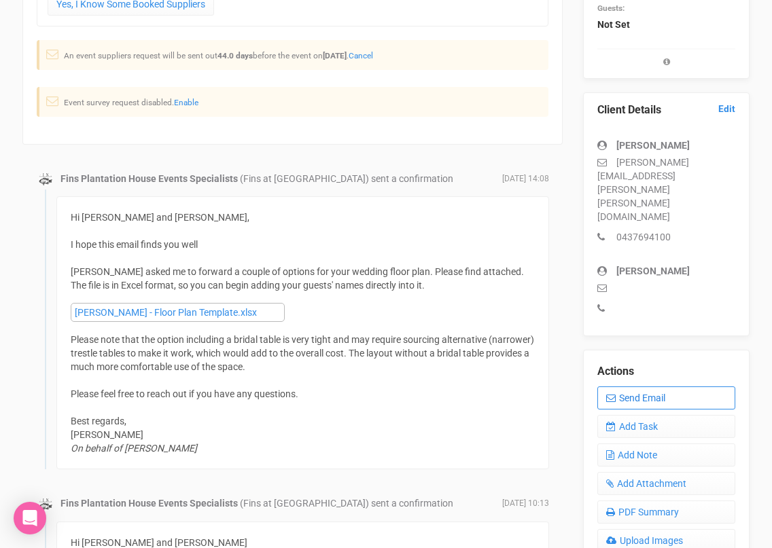
click at [621, 387] on link "Send Email" at bounding box center [666, 398] width 138 height 23
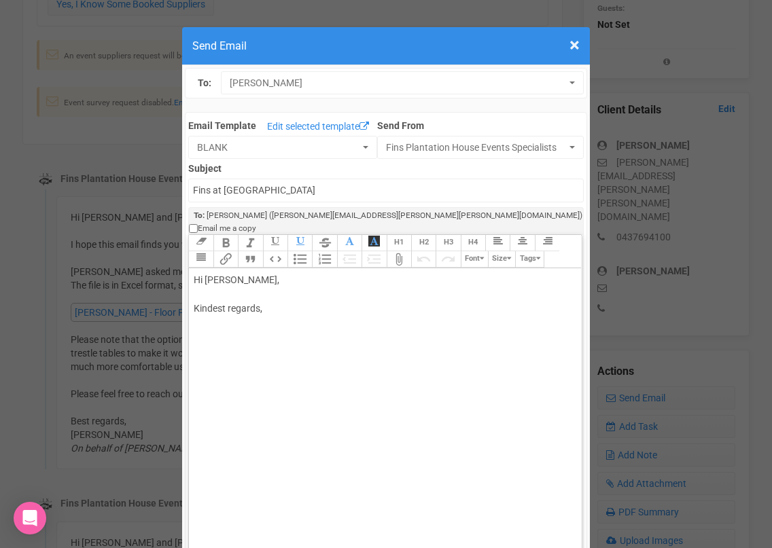
click at [243, 273] on div "Hi [PERSON_NAME], Kindest regards," at bounding box center [383, 308] width 378 height 71
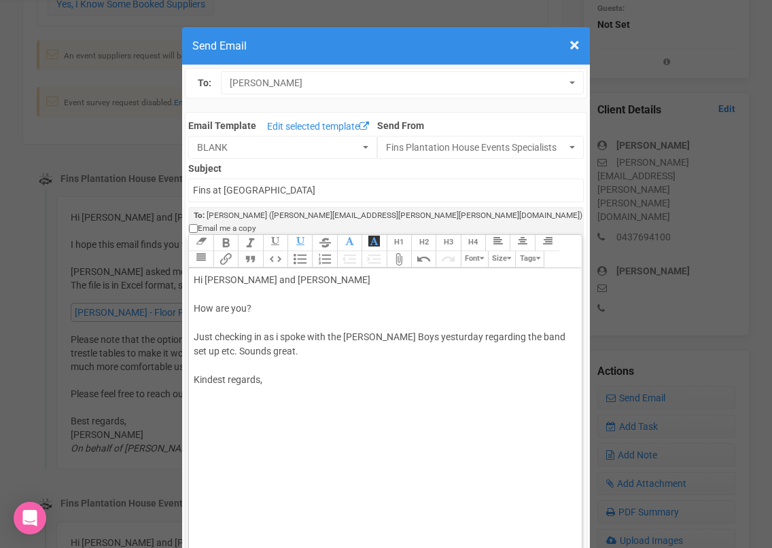
click at [544, 326] on div "Hi [PERSON_NAME] and [PERSON_NAME] How are you? Just checking in as i spoke wit…" at bounding box center [383, 344] width 378 height 143
click at [398, 345] on div "Hi [PERSON_NAME] and [PERSON_NAME] How are you? Just checking in as i spoke wit…" at bounding box center [383, 344] width 378 height 143
click at [385, 345] on div "Hi [PERSON_NAME] and [PERSON_NAME] How are you? Just checking in as i spoke wit…" at bounding box center [383, 358] width 378 height 171
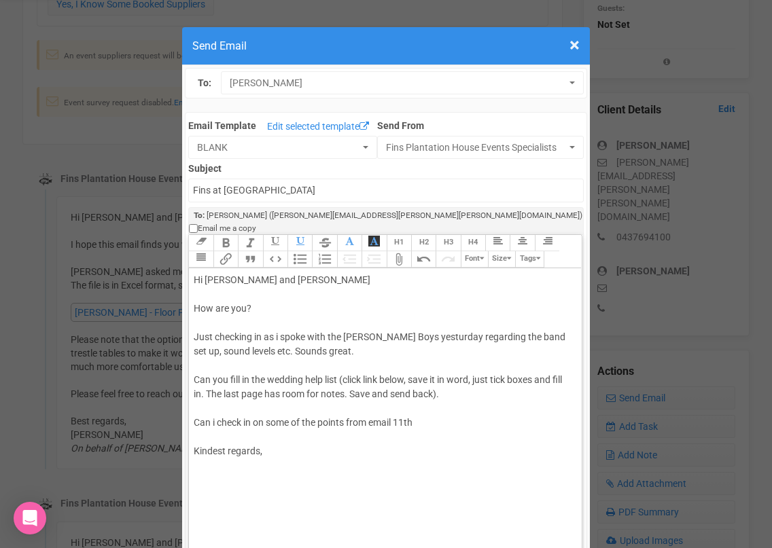
click at [348, 408] on div "Hi [PERSON_NAME] and [PERSON_NAME] How are you? Just checking in as i spoke wit…" at bounding box center [383, 380] width 378 height 214
click at [424, 410] on div "Hi [PERSON_NAME] and [PERSON_NAME] How are you? Just checking in as i spoke wit…" at bounding box center [383, 380] width 378 height 214
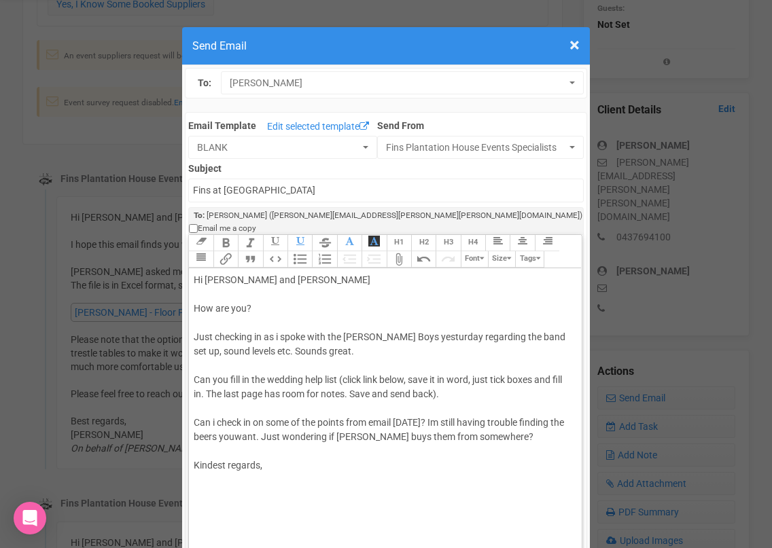
click at [285, 426] on div "Hi [PERSON_NAME] and [PERSON_NAME] How are you? Just checking in as i spoke wit…" at bounding box center [383, 387] width 378 height 228
click at [555, 420] on div "Hi [PERSON_NAME] and [PERSON_NAME] How are you? Just checking in as i spoke wit…" at bounding box center [383, 387] width 378 height 228
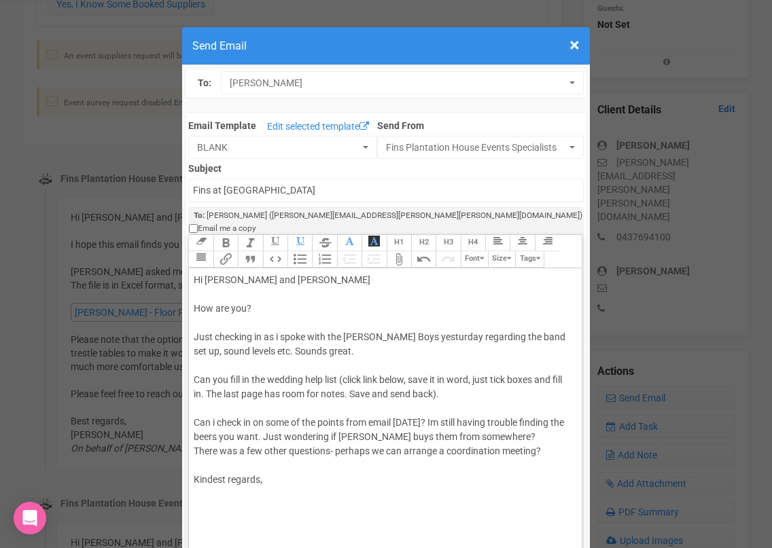
click at [537, 423] on div "Hi [PERSON_NAME] and [PERSON_NAME] How are you? Just checking in as i spoke wit…" at bounding box center [383, 394] width 378 height 243
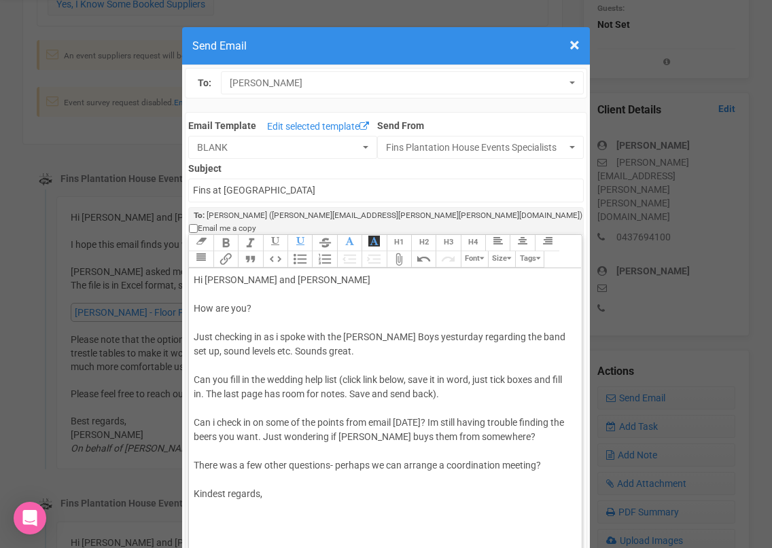
click at [246, 453] on div "Hi [PERSON_NAME] and [PERSON_NAME] How are you? Just checking in as i spoke wit…" at bounding box center [383, 401] width 378 height 257
click at [565, 451] on div "Hi [PERSON_NAME] and [PERSON_NAME] How are you? Just checking in as i spoke wit…" at bounding box center [383, 401] width 378 height 257
click at [430, 484] on div "Hi [PERSON_NAME] and [PERSON_NAME] How are you? Just checking in as i spoke wit…" at bounding box center [383, 408] width 378 height 271
click at [371, 398] on div "Hi [PERSON_NAME] and [PERSON_NAME] How are you? Just checking in as i spoke wit…" at bounding box center [383, 401] width 378 height 257
click at [298, 494] on div "Hi [PERSON_NAME] and [PERSON_NAME] How are you? Just checking in as i spoke wit…" at bounding box center [383, 401] width 378 height 257
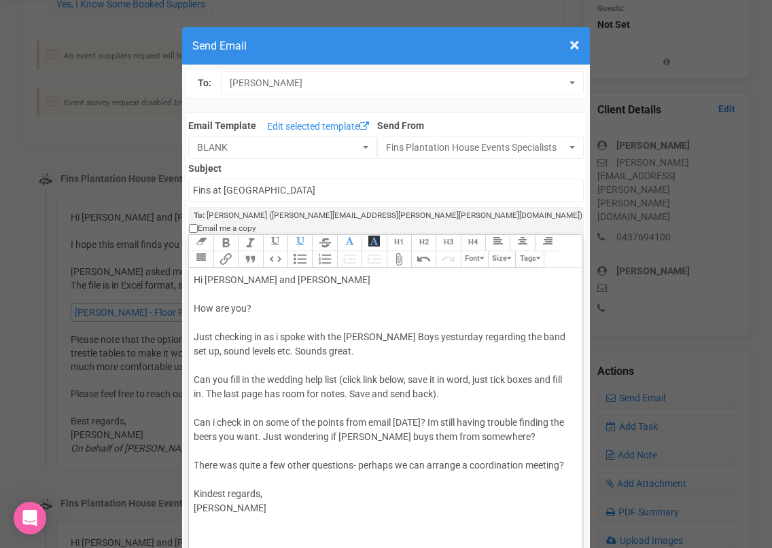
click at [323, 337] on div "Hi [PERSON_NAME] and [PERSON_NAME] How are you? Just checking in as i spoke wit…" at bounding box center [383, 401] width 378 height 257
type trix-editor "<div>Hi [PERSON_NAME] and [PERSON_NAME]<br><br>How are you?<br><br>Just checkin…"
click at [197, 398] on div "Hi [PERSON_NAME] and [PERSON_NAME] How are you? Just checking in as i spoke wit…" at bounding box center [383, 401] width 378 height 257
click at [211, 243] on trix-toolbar "Link Unlink Bold Italic Strikethrough H1 H2 H3 H4 Link Quote Code Bullets Numbe…" at bounding box center [384, 251] width 392 height 33
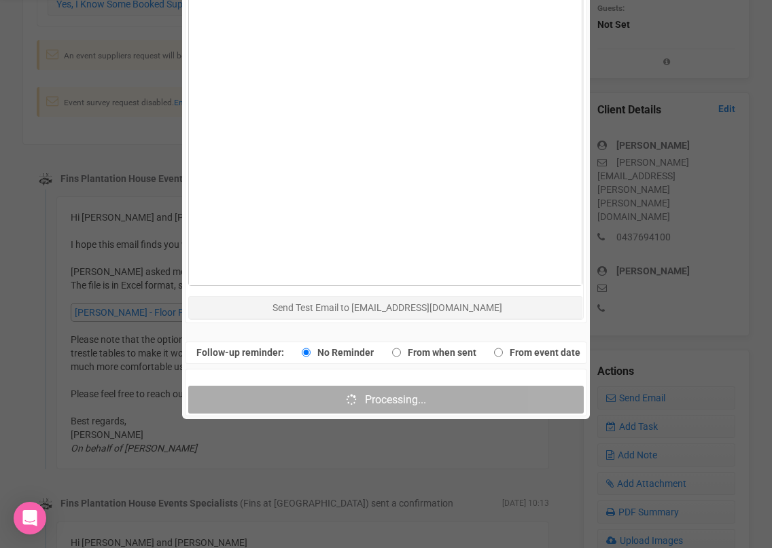
scroll to position [793, 0]
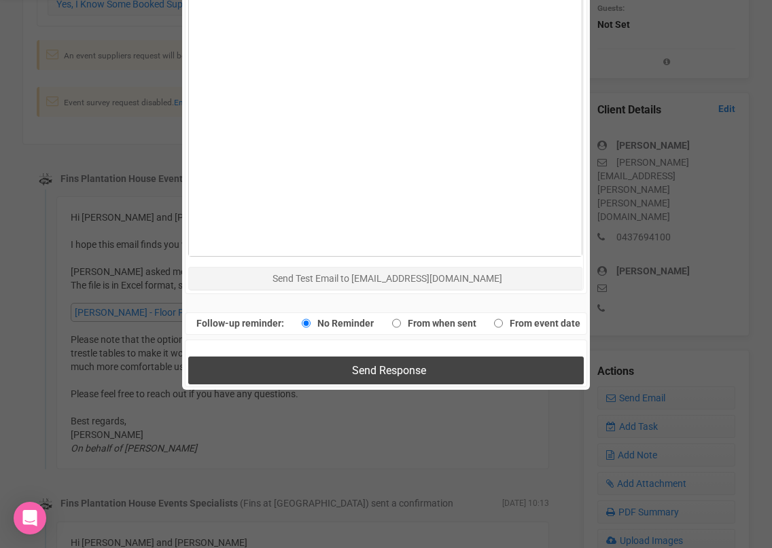
click at [269, 359] on button "Send Response" at bounding box center [385, 371] width 395 height 28
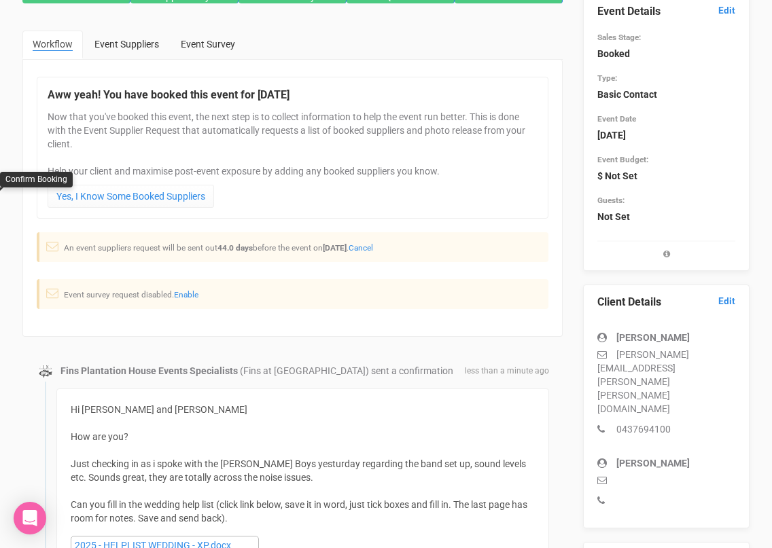
scroll to position [0, 0]
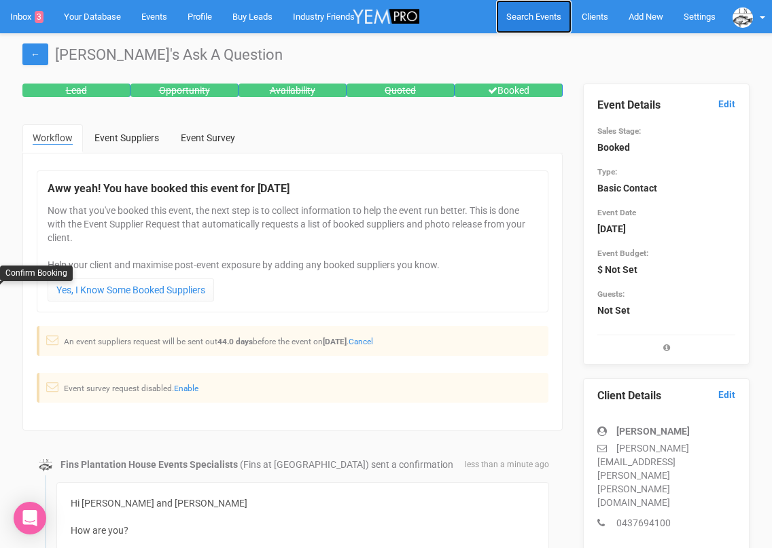
click at [510, 24] on link "Search Events" at bounding box center [533, 16] width 75 height 33
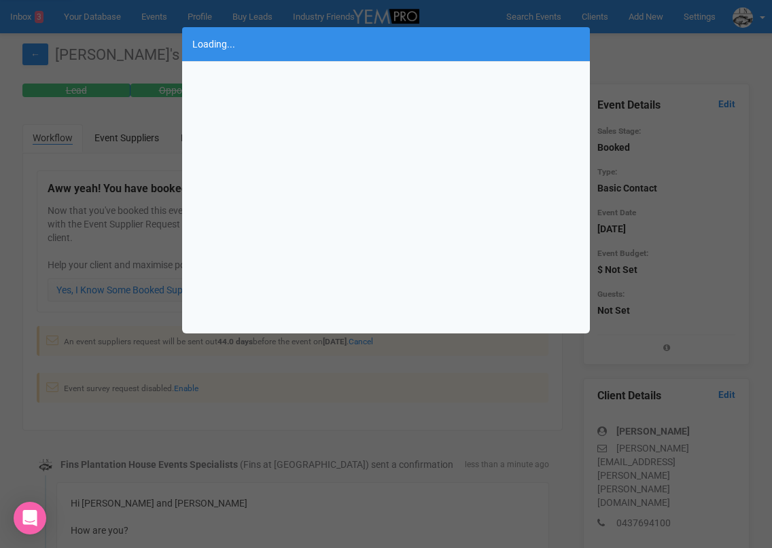
click at [366, 95] on div at bounding box center [386, 198] width 408 height 272
click at [387, 85] on div at bounding box center [386, 198] width 408 height 272
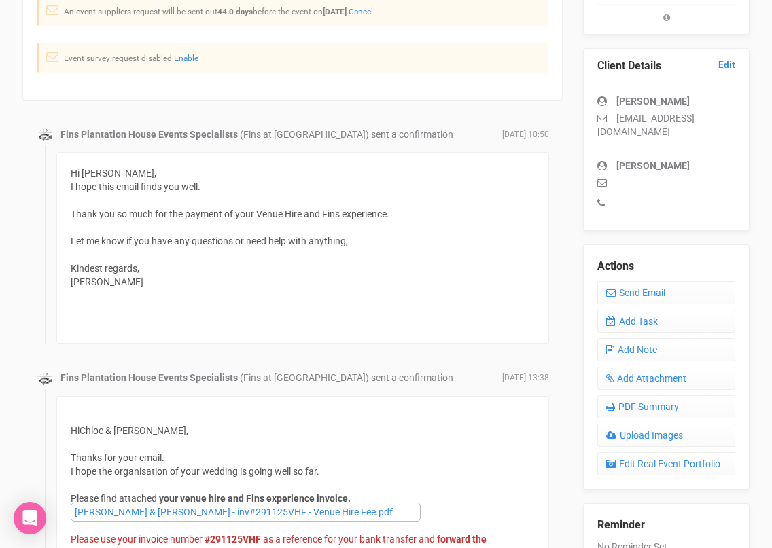
scroll to position [275, 0]
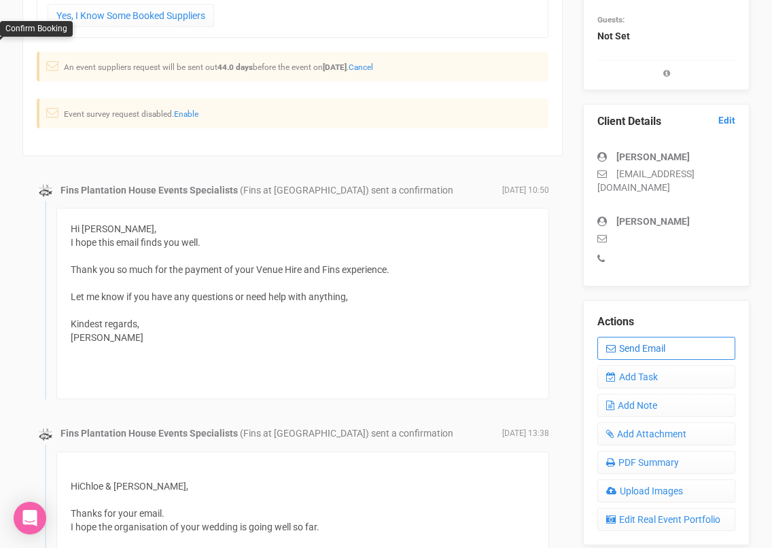
click at [629, 337] on link "Send Email" at bounding box center [666, 348] width 138 height 23
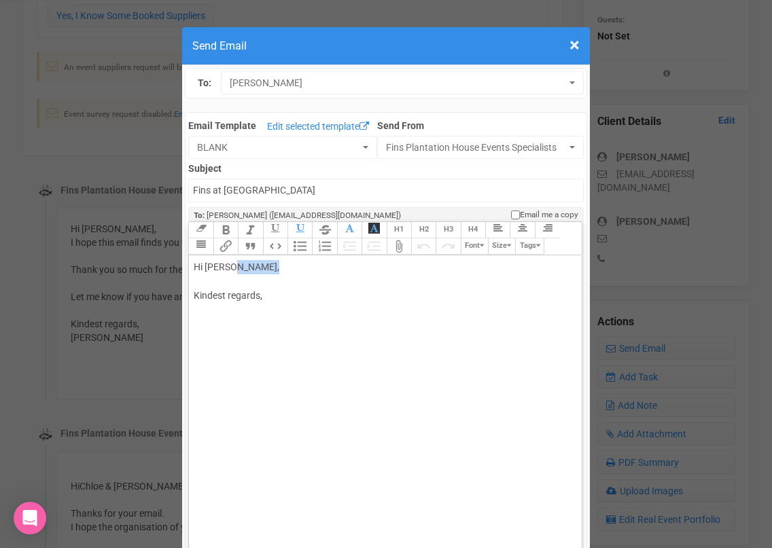
drag, startPoint x: 233, startPoint y: 266, endPoint x: 271, endPoint y: 267, distance: 38.1
click at [271, 267] on div "Hi Chloe Gilbert, Kindest regards," at bounding box center [383, 295] width 378 height 71
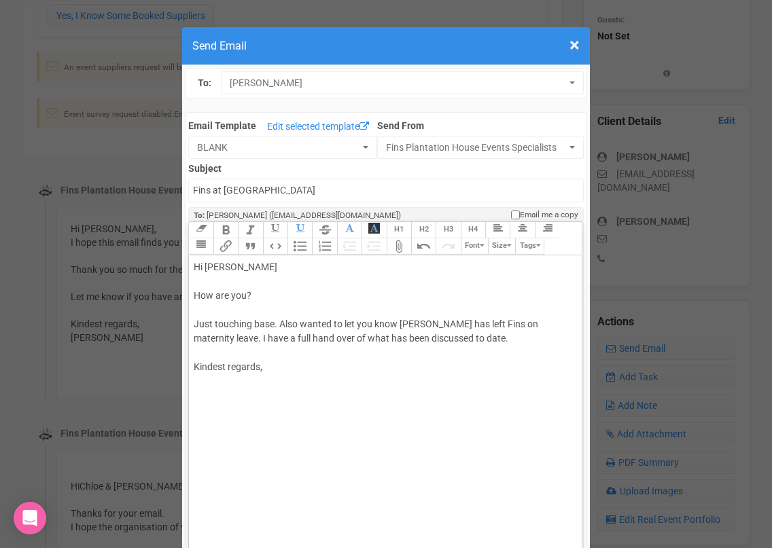
click at [243, 340] on div "Hi Chloe How are you? Just touching base. Also wanted to let you know Juliette …" at bounding box center [383, 331] width 378 height 143
click at [432, 340] on div "Hi Chloe How are you? Just touching base. Also wanted to let you know Juliette …" at bounding box center [383, 331] width 378 height 143
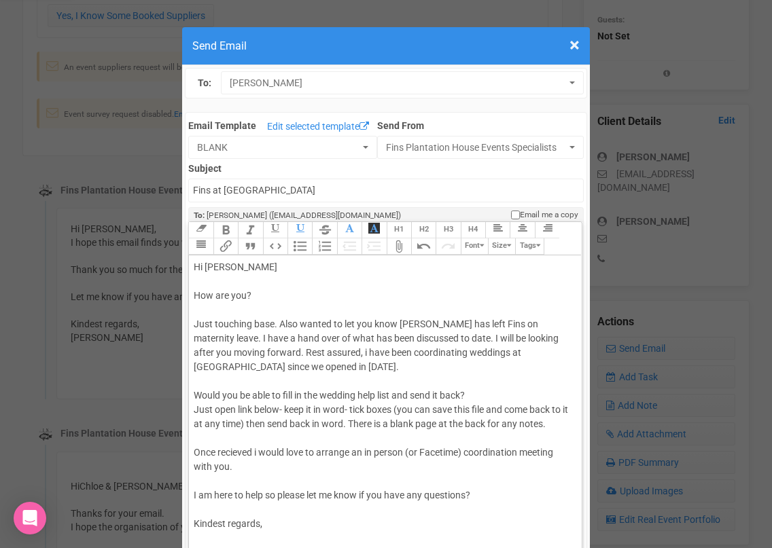
click at [267, 477] on div "Hi Chloe How are you? Just touching base. Also wanted to let you know Juliette …" at bounding box center [383, 410] width 378 height 300
click at [279, 528] on div "Hi Chloe How are you? Just touching base. Also wanted to let you know Juliette …" at bounding box center [383, 410] width 378 height 300
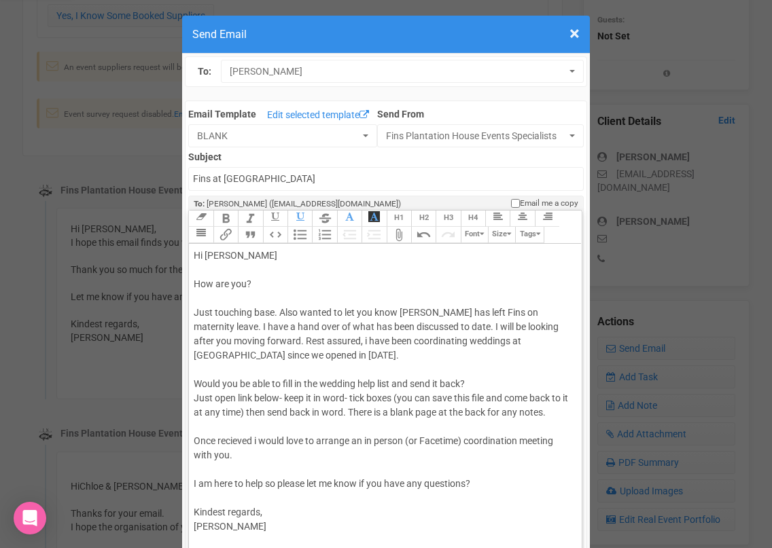
scroll to position [14, 0]
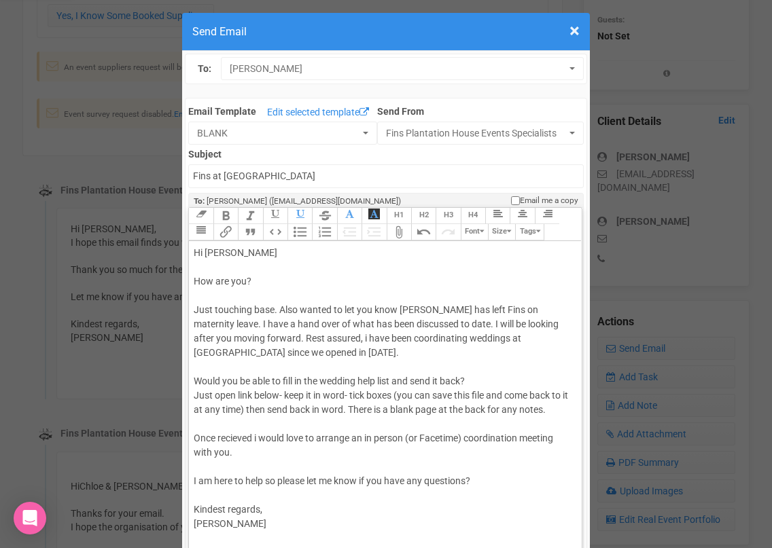
click at [298, 474] on div "Hi Chloe How are you? Just touching base. Also wanted to let you know Juliette …" at bounding box center [383, 403] width 378 height 314
click at [300, 437] on div "Hi Chloe How are you? Just touching base. Also wanted to let you know Juliette …" at bounding box center [383, 403] width 378 height 314
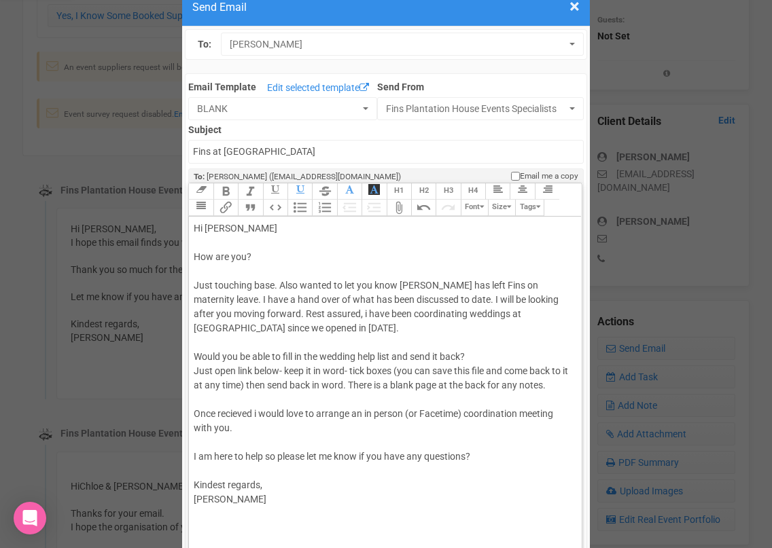
scroll to position [40, 0]
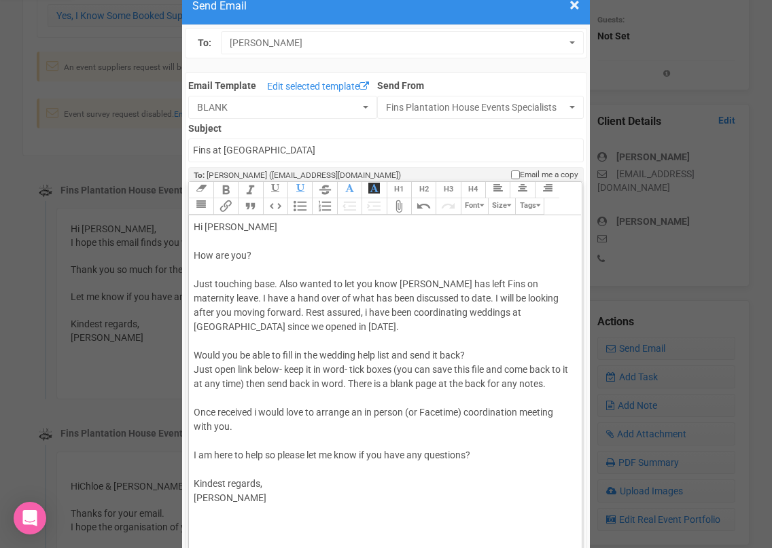
click at [222, 396] on div "Hi Chloe How are you? Just touching base. Also wanted to let you know Juliette …" at bounding box center [383, 377] width 378 height 314
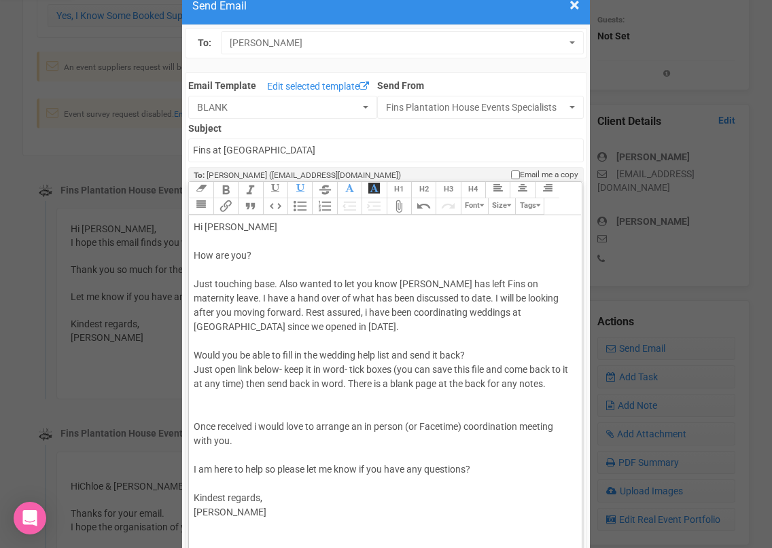
type trix-editor "<div>Hi Chloe&nbsp;<br><br>How are you?&nbsp;<br><br>Just touching base. Also w…"
click at [211, 210] on trix-toolbar "Link Unlink Bold Italic Strikethrough H1 H2 H3 H4 Link Quote Code Bullets Numbe…" at bounding box center [384, 198] width 392 height 33
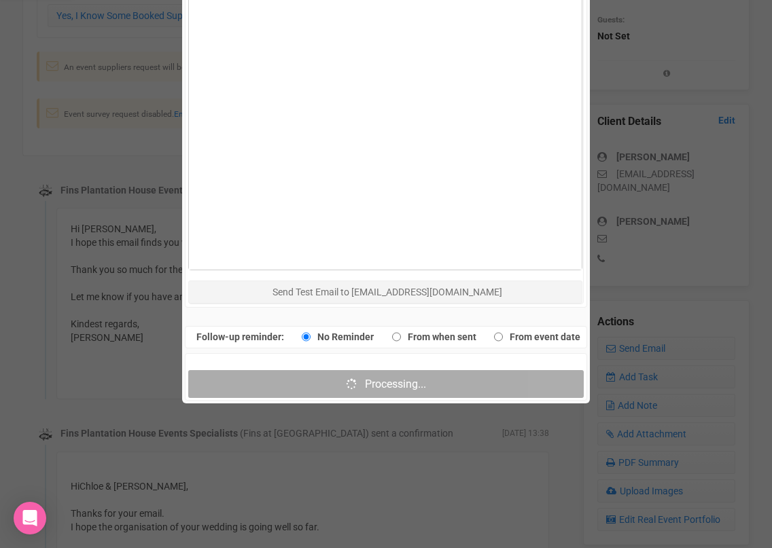
scroll to position [779, 0]
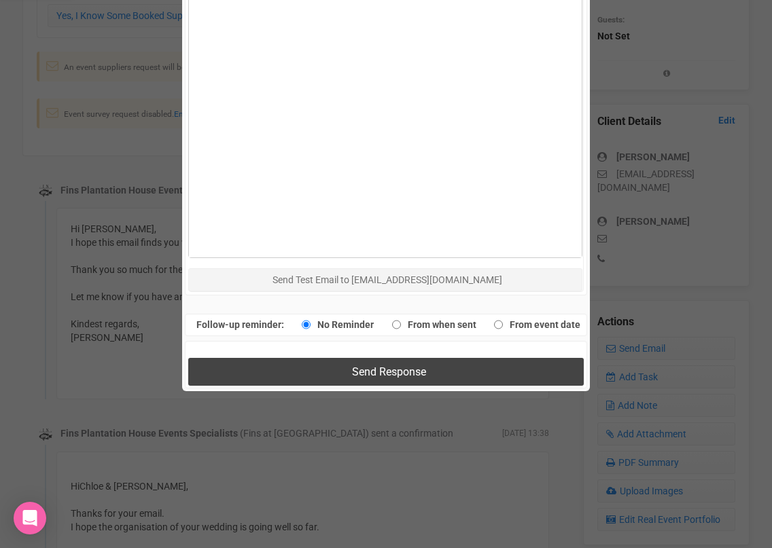
click at [330, 368] on button "Send Response" at bounding box center [385, 372] width 395 height 28
